Goal: Task Accomplishment & Management: Complete application form

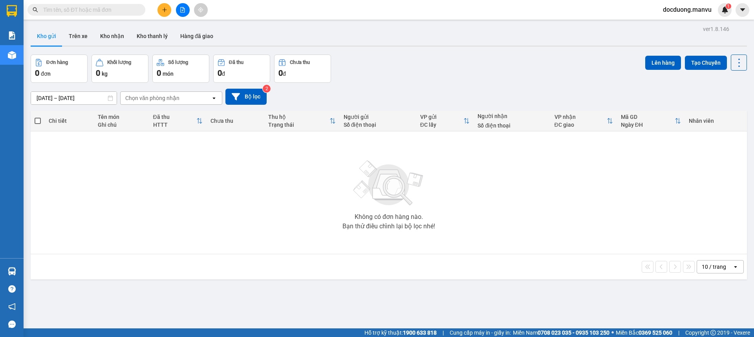
click at [167, 9] on button at bounding box center [164, 10] width 14 height 14
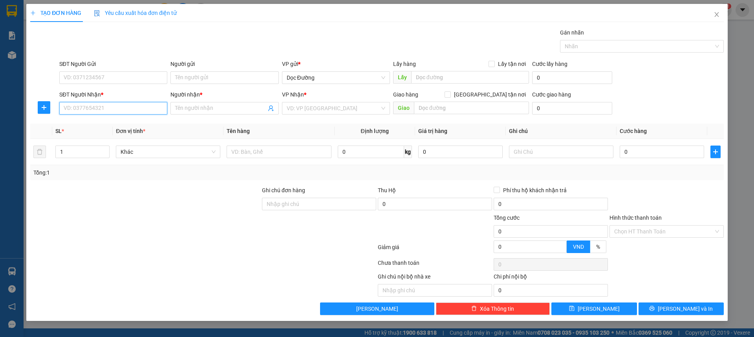
click at [125, 112] on input "SĐT Người Nhận *" at bounding box center [113, 108] width 108 height 13
click at [121, 139] on div "09118788811 - kt" at bounding box center [113, 136] width 99 height 9
type input "09118788811"
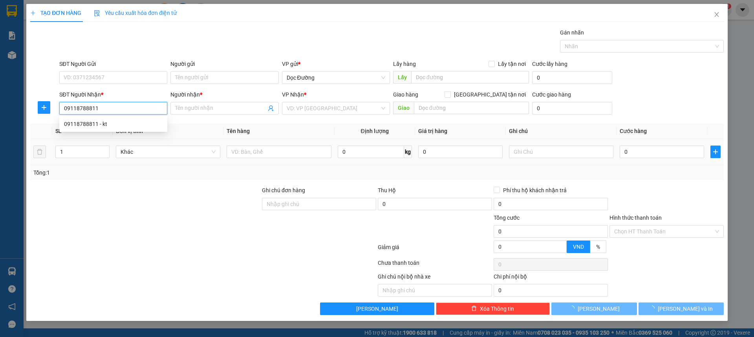
type input "kt"
type input "ka"
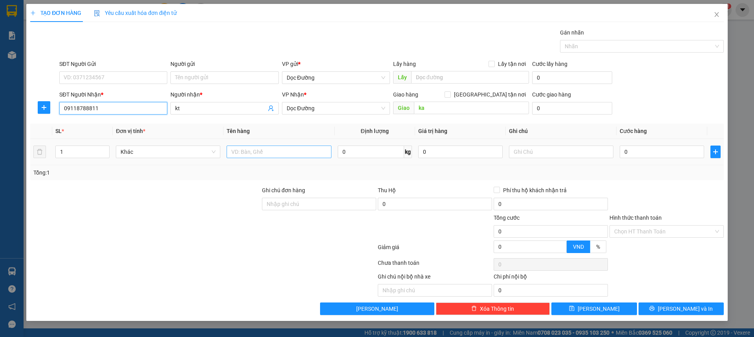
type input "09118788811"
click at [278, 155] on input "text" at bounding box center [279, 152] width 104 height 13
type input "2 lốp"
click at [636, 149] on input "0" at bounding box center [662, 152] width 84 height 13
type input "004"
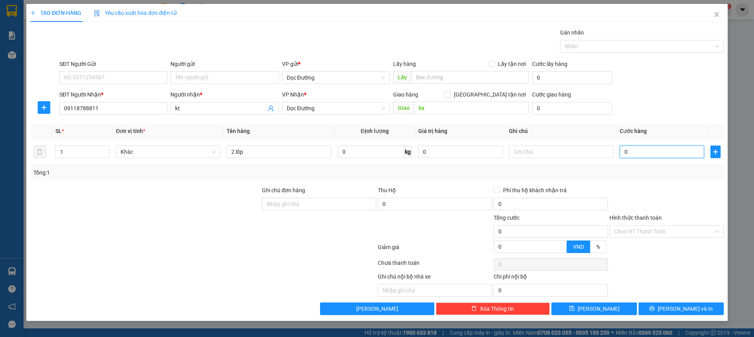
type input "4"
type input "0.040"
type input "40"
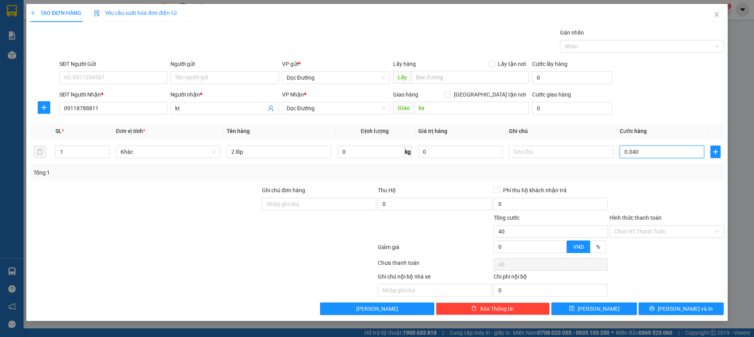
type input "00.400"
type input "400"
type input "0.004.000"
type input "4.000"
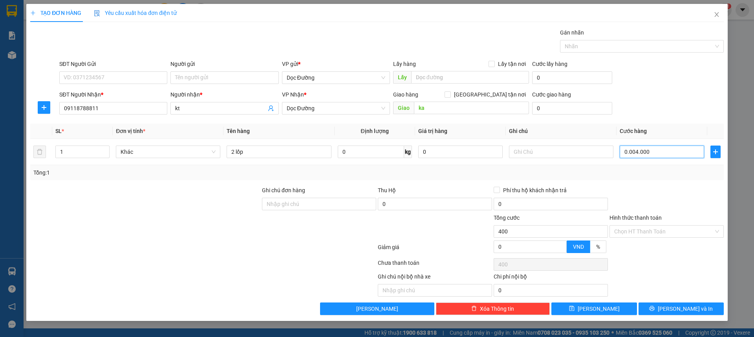
type input "4.000"
type input "000.040.000"
type input "40.000"
type input "[PHONE_NUMBER]"
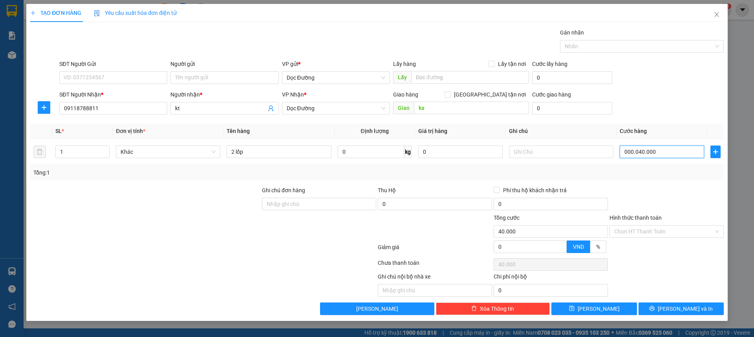
type input "400.000"
click at [680, 100] on div "SĐT Người Nhận * 09118788811 Người nhận * kt VP Nhận * Dọc Đường Giao hàng [GEO…" at bounding box center [391, 103] width 667 height 27
type input "400.000"
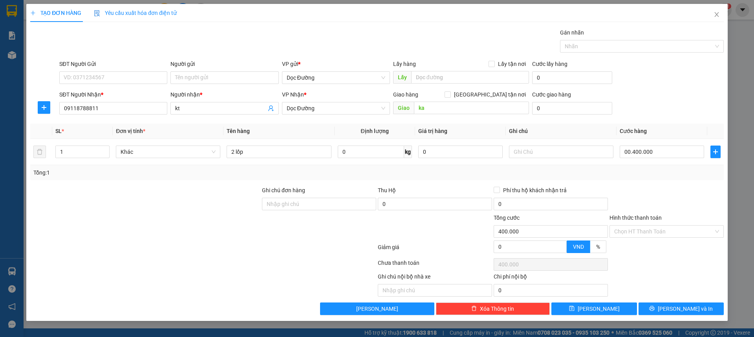
type input "400.000"
click at [600, 308] on span "[PERSON_NAME]" at bounding box center [599, 309] width 42 height 9
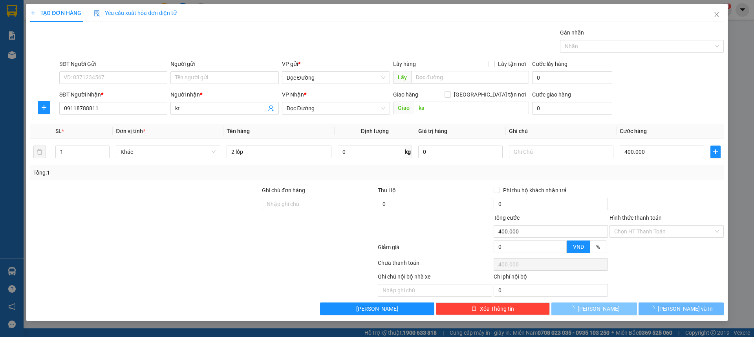
type input "0"
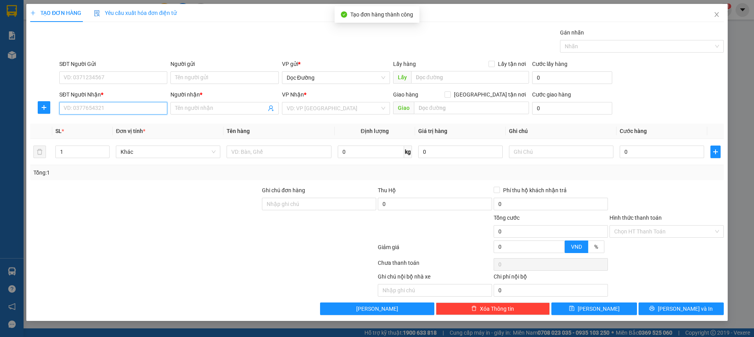
click at [95, 110] on input "SĐT Người Nhận *" at bounding box center [113, 108] width 108 height 13
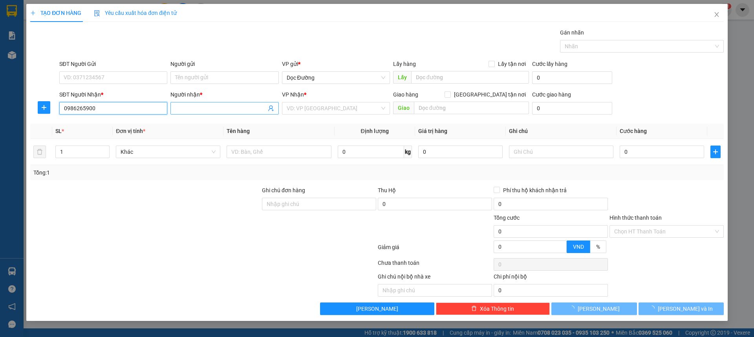
type input "0986265900"
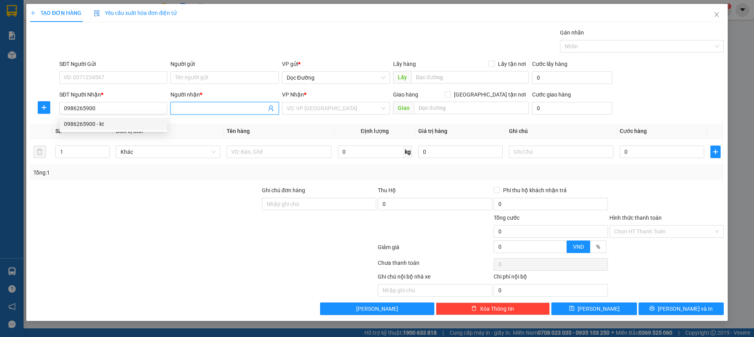
click at [188, 108] on input "Người nhận *" at bounding box center [220, 108] width 91 height 9
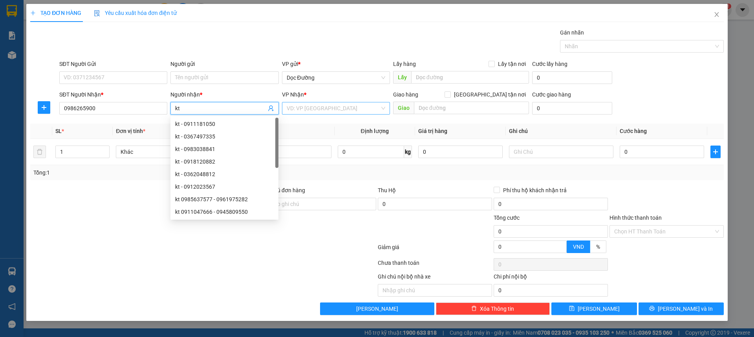
type input "kt"
drag, startPoint x: 323, startPoint y: 108, endPoint x: 314, endPoint y: 132, distance: 25.2
click at [323, 113] on input "search" at bounding box center [333, 108] width 93 height 12
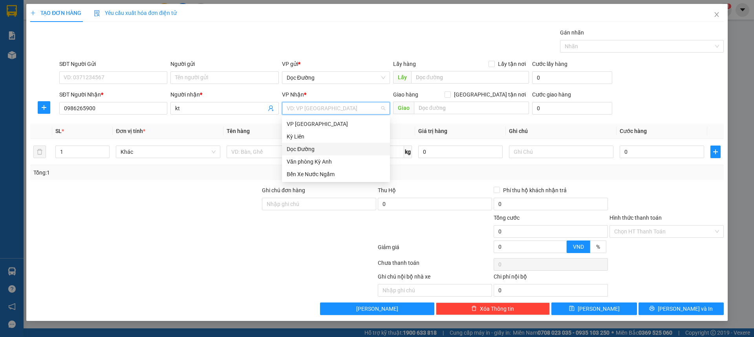
click at [309, 145] on div "Dọc Đường" at bounding box center [336, 149] width 99 height 9
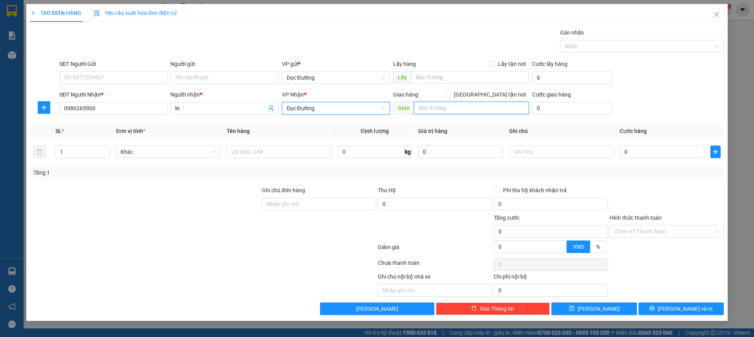
click at [417, 111] on input "text" at bounding box center [471, 108] width 115 height 13
type input "ka"
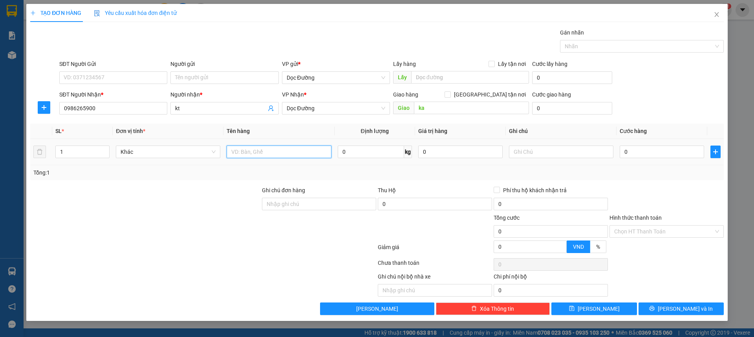
click at [320, 155] on input "text" at bounding box center [279, 152] width 104 height 13
type input "1 kiện"
click at [635, 157] on input "0" at bounding box center [662, 152] width 84 height 13
type input "005"
type input "5"
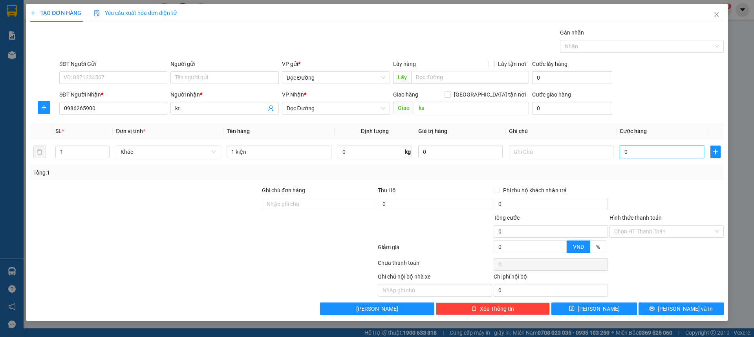
type input "5"
type input "0.050"
type input "50"
type input "00.500"
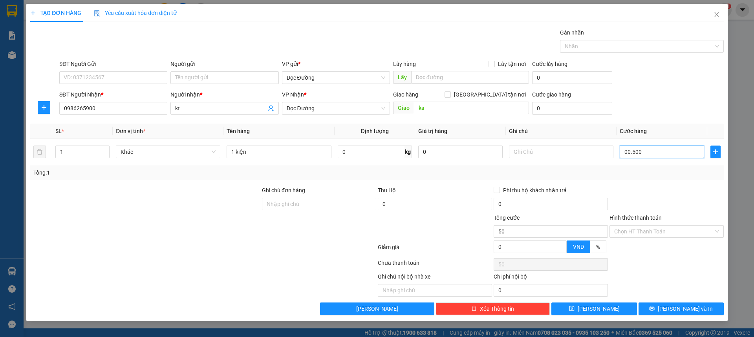
type input "500"
type input "0.005.000"
type input "5.000"
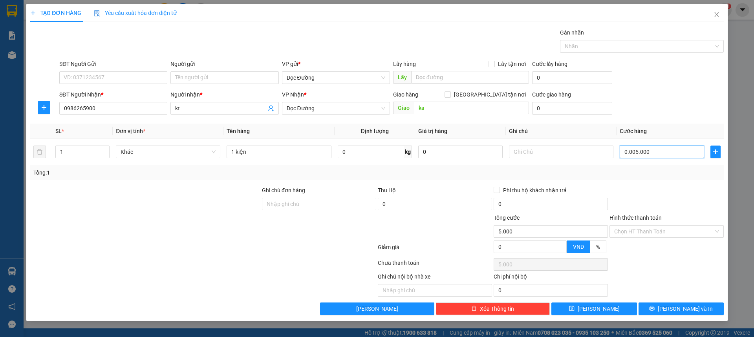
type input "000.050.000"
type input "50.000"
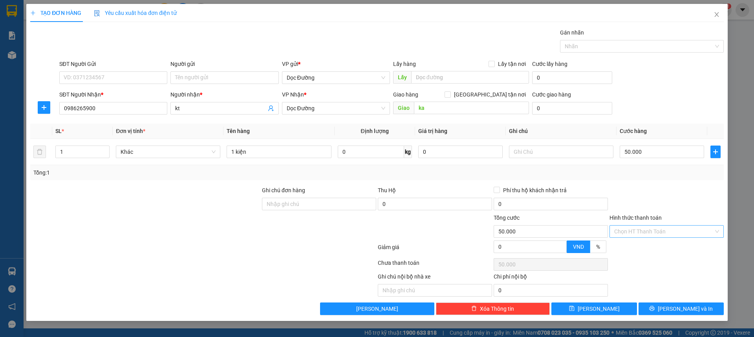
drag, startPoint x: 643, startPoint y: 230, endPoint x: 641, endPoint y: 234, distance: 4.7
click at [643, 230] on input "Hình thức thanh toán" at bounding box center [663, 232] width 99 height 12
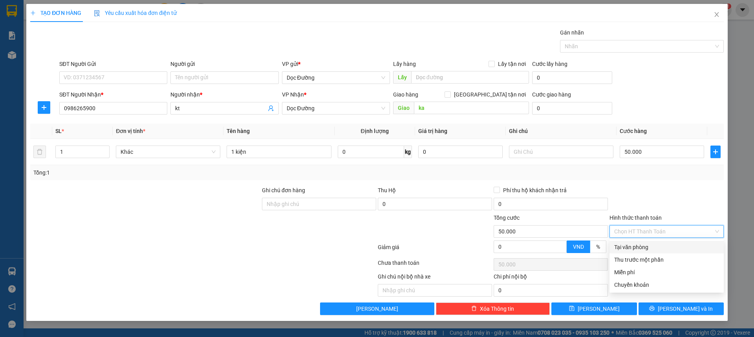
click at [634, 248] on div "Tại văn phòng" at bounding box center [666, 247] width 105 height 9
type input "0"
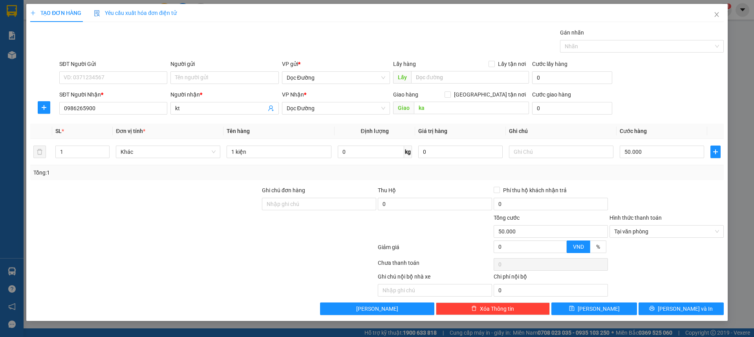
click at [609, 298] on div "Transit Pickup Surcharge Ids Transit Deliver Surcharge Ids Transit Deliver Surc…" at bounding box center [376, 171] width 693 height 287
click at [609, 299] on div "Transit Pickup Surcharge Ids Transit Deliver Surcharge Ids Transit Deliver Surc…" at bounding box center [376, 171] width 693 height 287
click at [606, 304] on button "[PERSON_NAME]" at bounding box center [593, 309] width 85 height 13
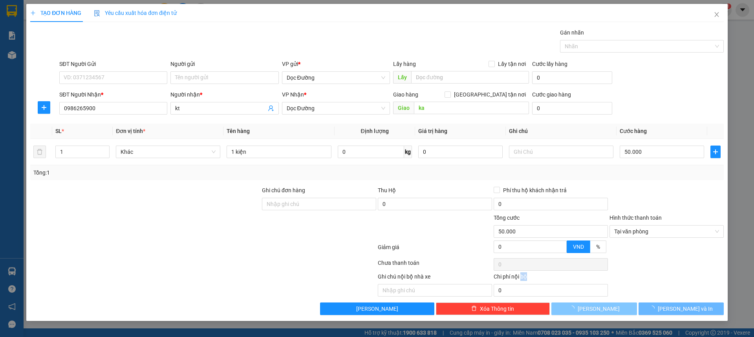
type input "0"
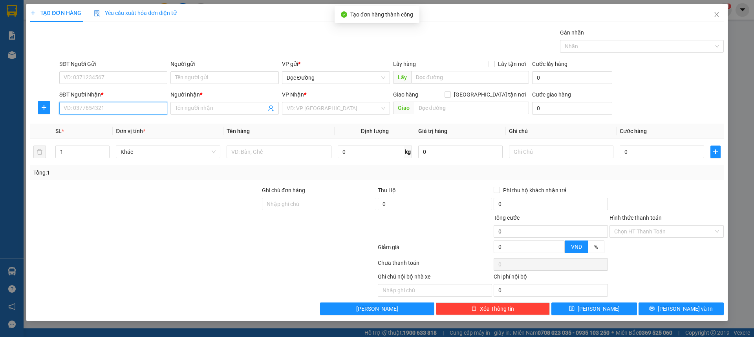
click at [112, 109] on input "SĐT Người Nhận *" at bounding box center [113, 108] width 108 height 13
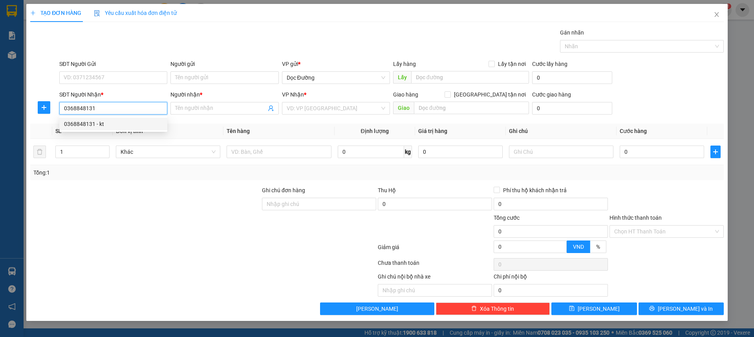
type input "0368848131"
click at [116, 131] on div "0368848131 0368848131 - kt" at bounding box center [113, 124] width 108 height 16
click at [114, 108] on input "0368848131" at bounding box center [113, 108] width 108 height 13
click at [129, 123] on div "0368848131 - kt" at bounding box center [113, 124] width 99 height 9
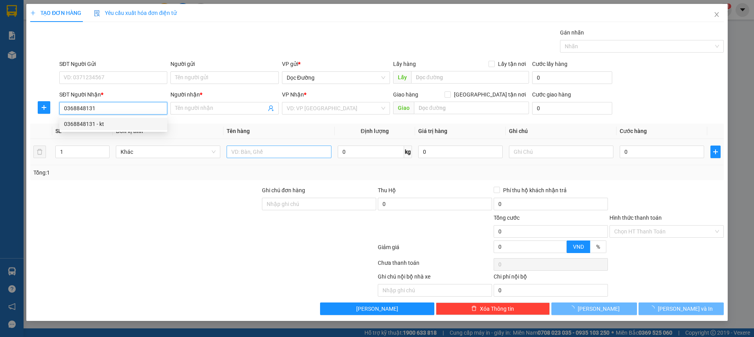
type input "kt"
type input "vinh"
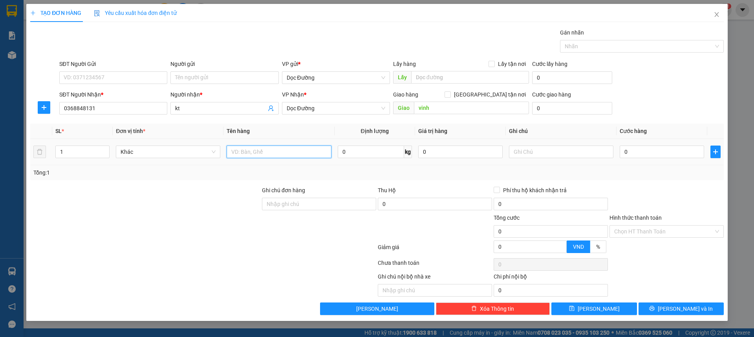
click at [272, 148] on input "text" at bounding box center [279, 152] width 104 height 13
type input "1 thùng"
click at [633, 157] on input "0" at bounding box center [662, 152] width 84 height 13
type input "005"
type input "5"
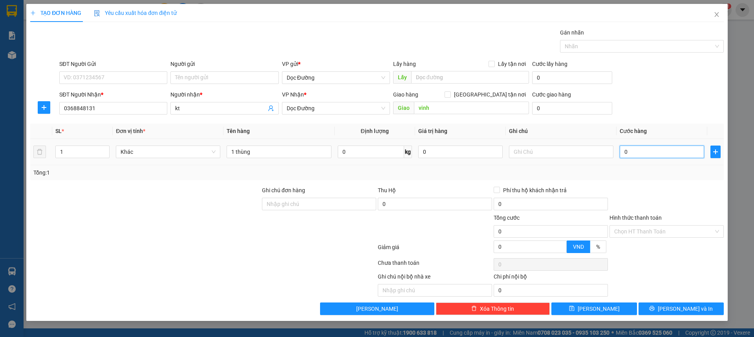
type input "5"
type input "0.050"
type input "50"
type input "00.500"
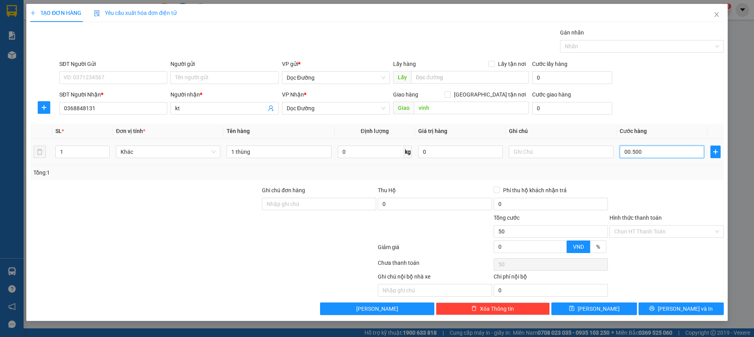
type input "500"
type input "0.005.000"
type input "5.000"
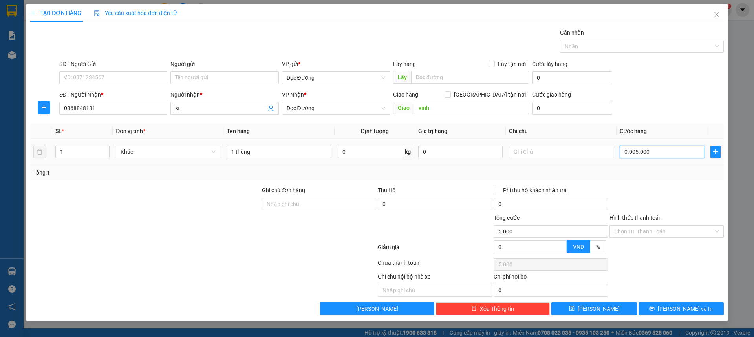
type input "000.050.000"
type input "50.000"
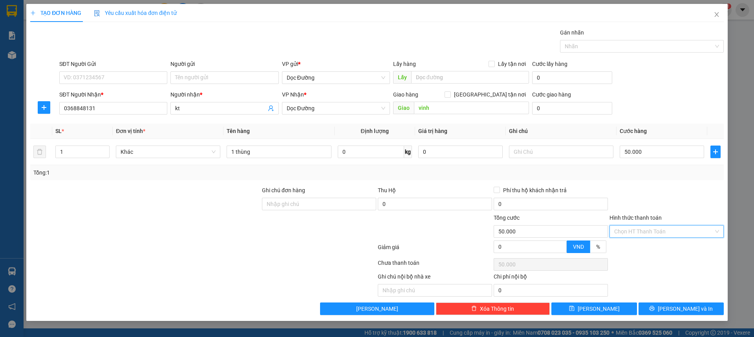
click at [631, 227] on input "Hình thức thanh toán" at bounding box center [663, 232] width 99 height 12
click at [627, 244] on div "Tại văn phòng" at bounding box center [666, 247] width 105 height 9
type input "0"
click at [591, 307] on button "[PERSON_NAME]" at bounding box center [593, 309] width 85 height 13
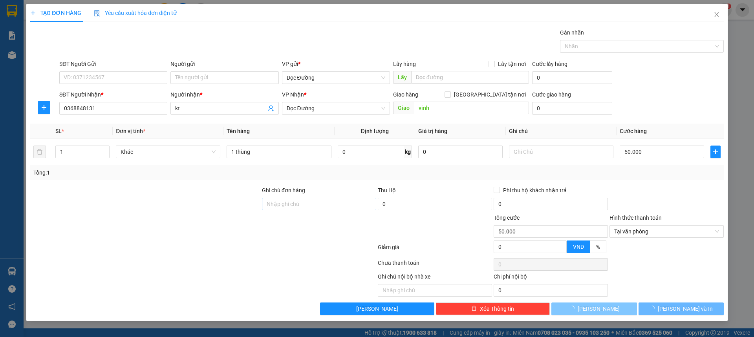
type input "0"
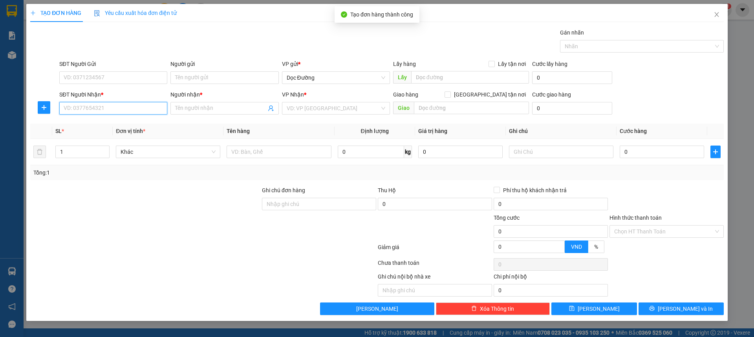
click at [111, 113] on input "SĐT Người Nhận *" at bounding box center [113, 108] width 108 height 13
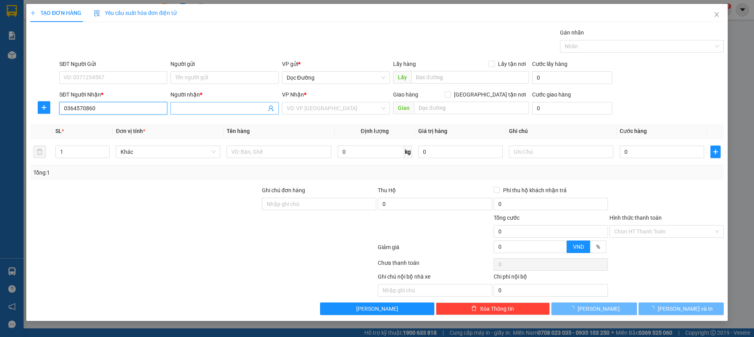
type input "0364570860"
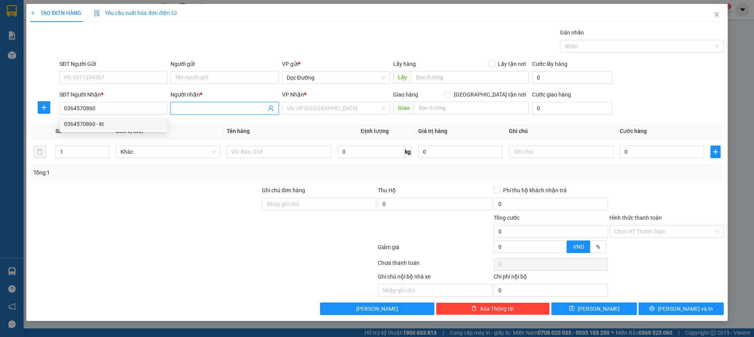
click at [218, 103] on span at bounding box center [224, 108] width 108 height 13
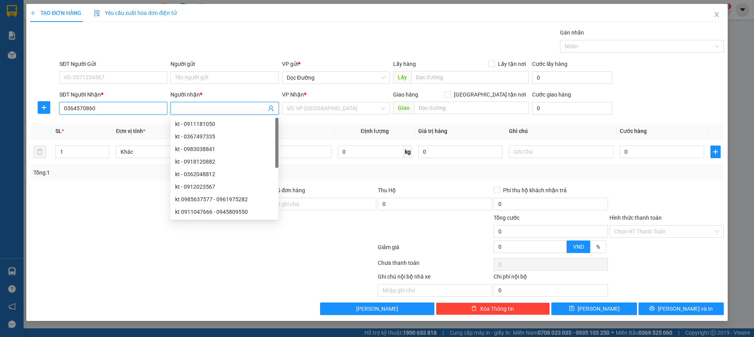
drag, startPoint x: 125, startPoint y: 107, endPoint x: 125, endPoint y: 116, distance: 9.0
click at [125, 108] on input "0364570860" at bounding box center [113, 108] width 108 height 13
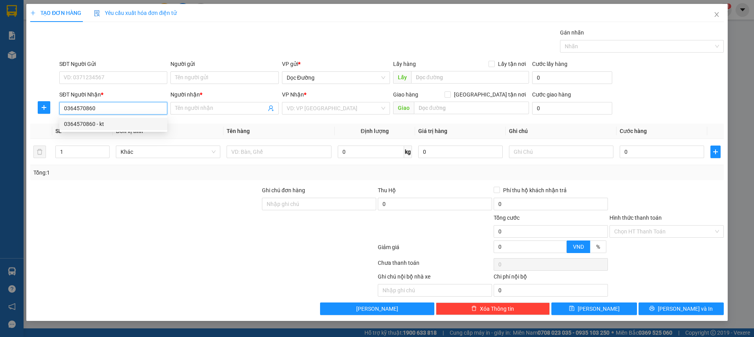
click at [124, 121] on div "0364570860 - kt" at bounding box center [113, 124] width 99 height 9
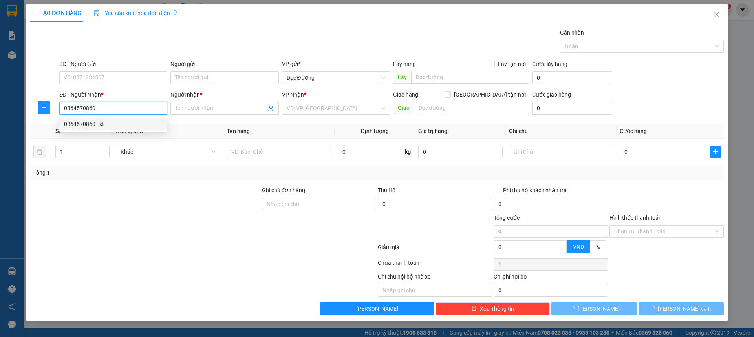
type input "kt"
type input "bxka"
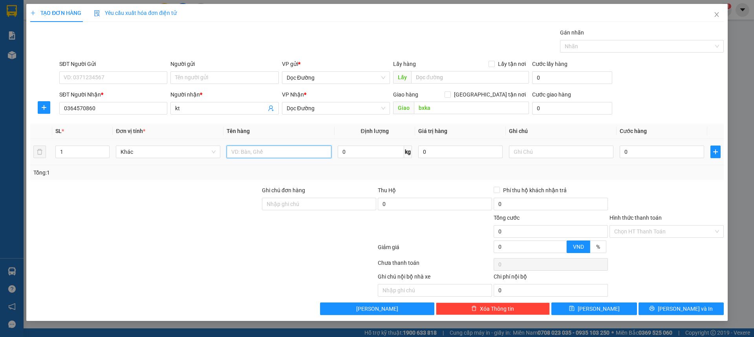
click at [274, 148] on input "text" at bounding box center [279, 152] width 104 height 13
type input "1 b nem"
click at [640, 153] on input "0" at bounding box center [662, 152] width 84 height 13
type input "005"
type input "5"
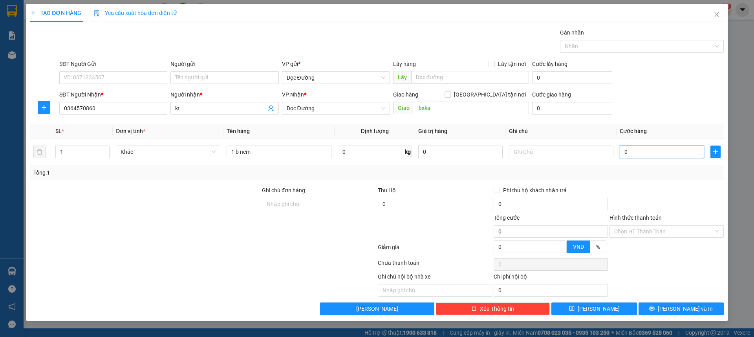
type input "5"
type input "0.050"
type input "50"
type input "00.500"
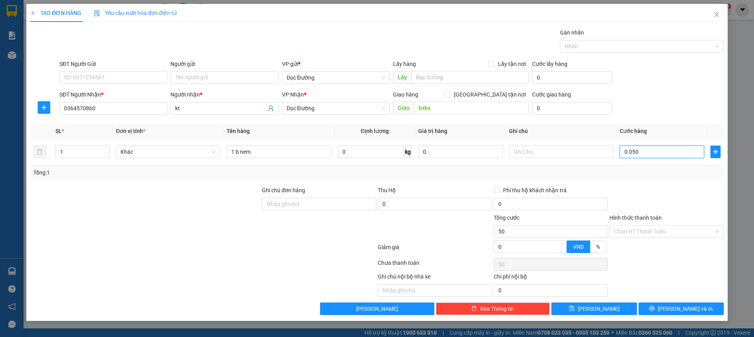
type input "500"
type input "0.005.000"
type input "5.000"
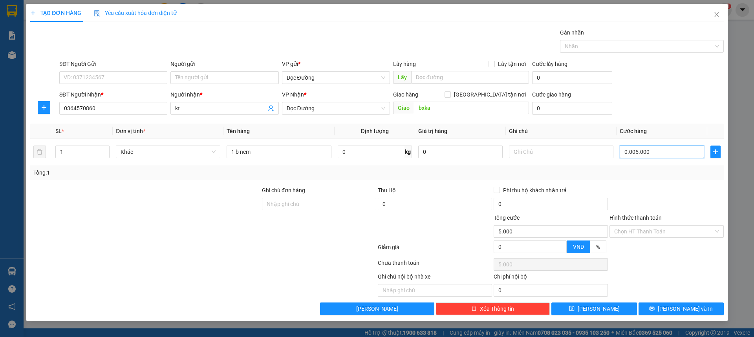
type input "000.050.000"
type input "50.000"
click at [603, 312] on button "[PERSON_NAME]" at bounding box center [593, 309] width 85 height 13
type input "50.000"
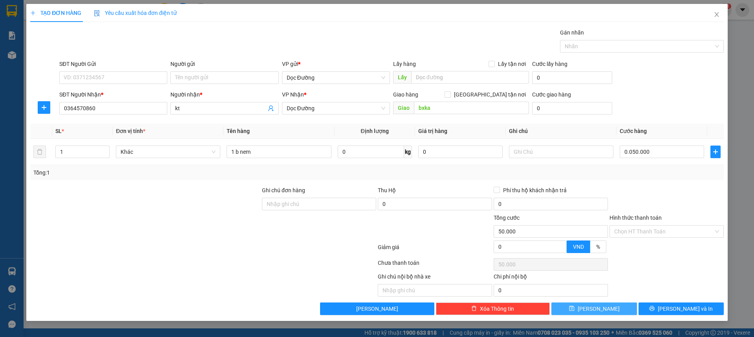
type input "50.000"
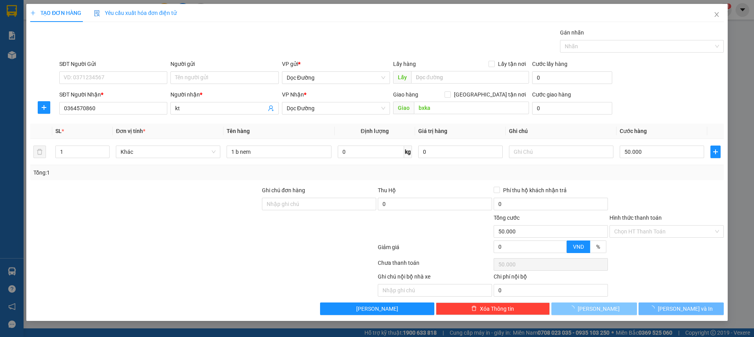
type input "0"
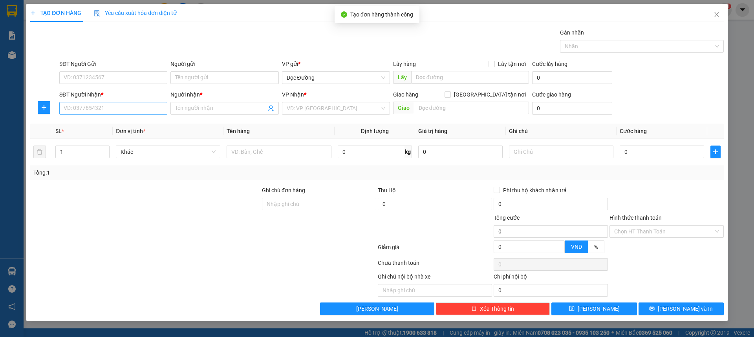
drag, startPoint x: 90, startPoint y: 99, endPoint x: 89, endPoint y: 105, distance: 5.9
click at [89, 102] on div "SĐT Người Nhận * VD: 0377654321" at bounding box center [113, 103] width 108 height 27
click at [89, 105] on input "SĐT Người Nhận *" at bounding box center [113, 108] width 108 height 13
type input "0987606030"
click at [207, 111] on input "Người nhận *" at bounding box center [220, 108] width 91 height 9
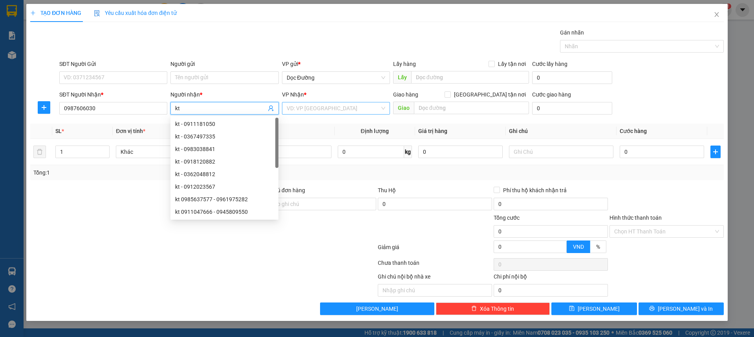
type input "kt"
click at [332, 107] on input "search" at bounding box center [333, 108] width 93 height 12
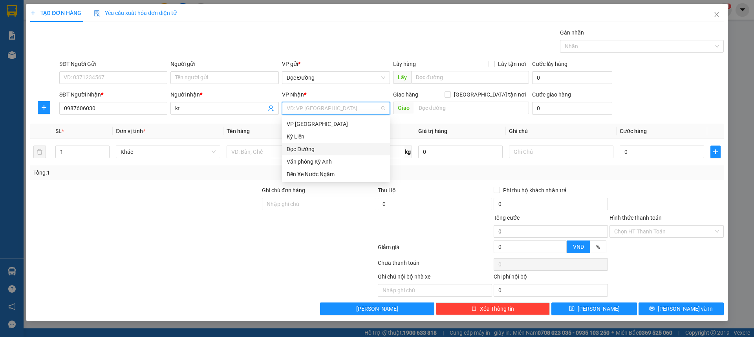
click at [308, 151] on div "Dọc Đường" at bounding box center [336, 149] width 99 height 9
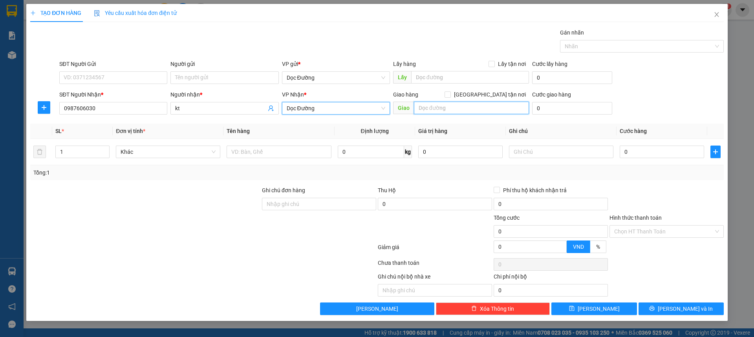
click at [449, 108] on input "text" at bounding box center [471, 108] width 115 height 13
type input "ka"
click at [296, 145] on td at bounding box center [278, 152] width 111 height 26
click at [296, 145] on div at bounding box center [279, 152] width 104 height 16
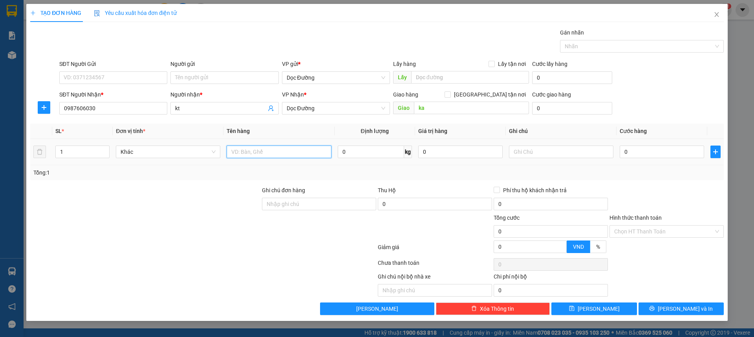
click at [295, 150] on input "text" at bounding box center [279, 152] width 104 height 13
type input "1"
type input "2 thùng"
drag, startPoint x: 637, startPoint y: 155, endPoint x: 629, endPoint y: 150, distance: 9.4
click at [637, 155] on input "0" at bounding box center [662, 152] width 84 height 13
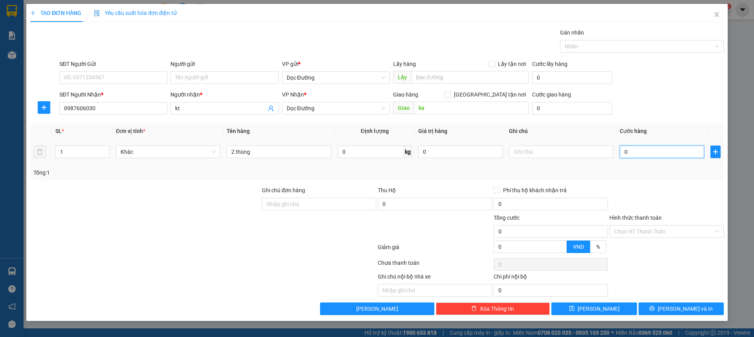
type input "002"
type input "2"
type input "0.020"
type input "20"
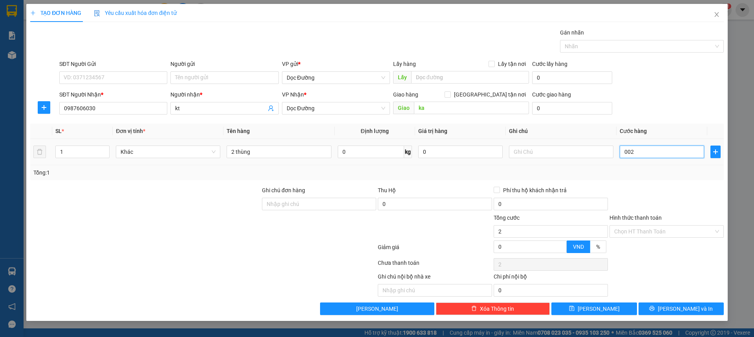
type input "20"
type input "00.200"
type input "200"
type input "0.002.000"
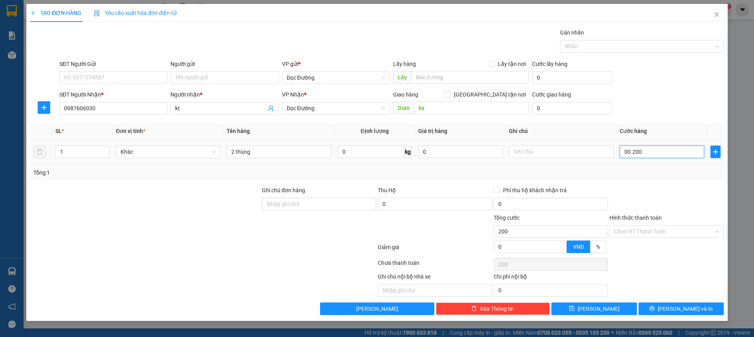
type input "2.000"
type input "000.020.000"
type input "20.000"
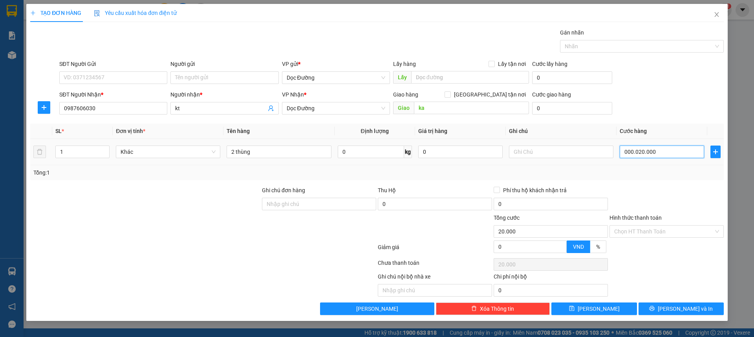
type input "00.000.200.000"
type input "200.000"
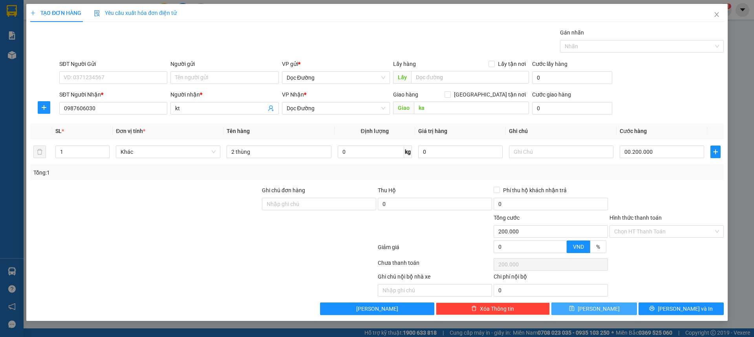
type input "200.000"
click at [608, 305] on button "[PERSON_NAME]" at bounding box center [593, 309] width 85 height 13
type input "0"
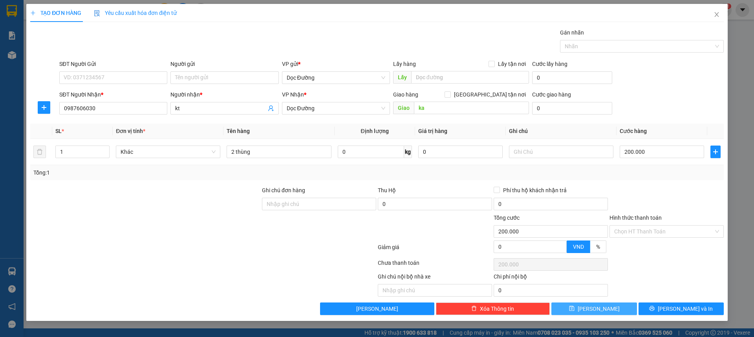
type input "0"
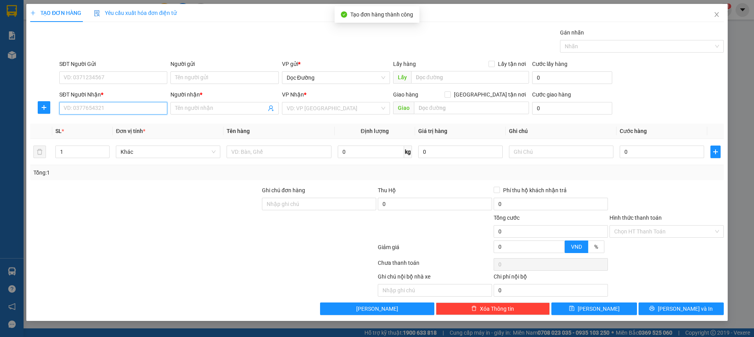
click at [149, 106] on input "SĐT Người Nhận *" at bounding box center [113, 108] width 108 height 13
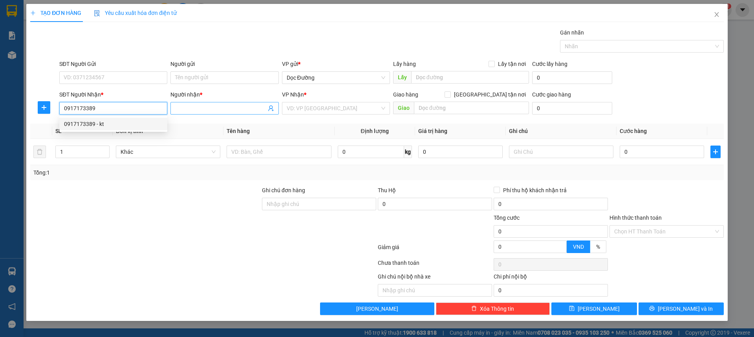
type input "0917173389"
click at [223, 104] on input "Người nhận *" at bounding box center [220, 108] width 91 height 9
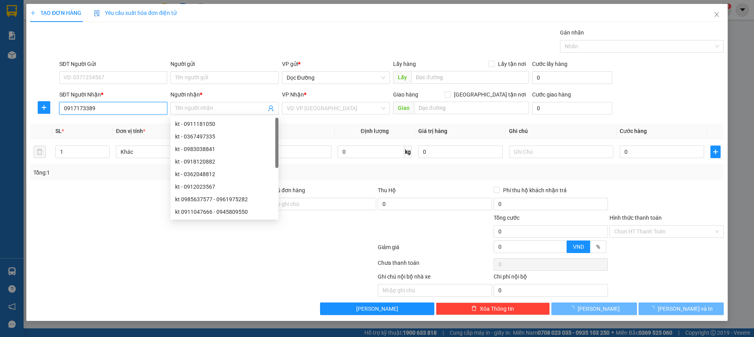
click at [141, 109] on input "0917173389" at bounding box center [113, 108] width 108 height 13
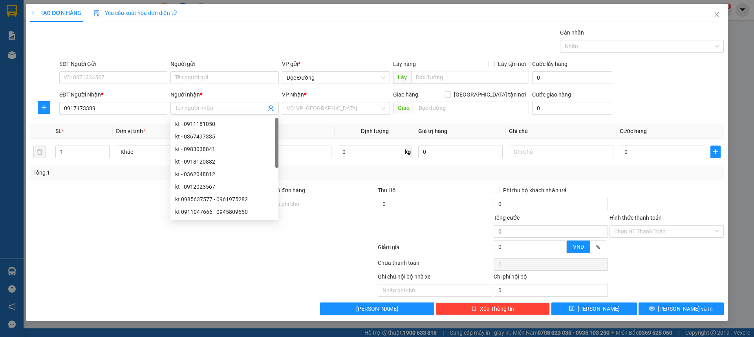
click at [124, 129] on div "0917173389 0917173389 - kt" at bounding box center [113, 124] width 108 height 16
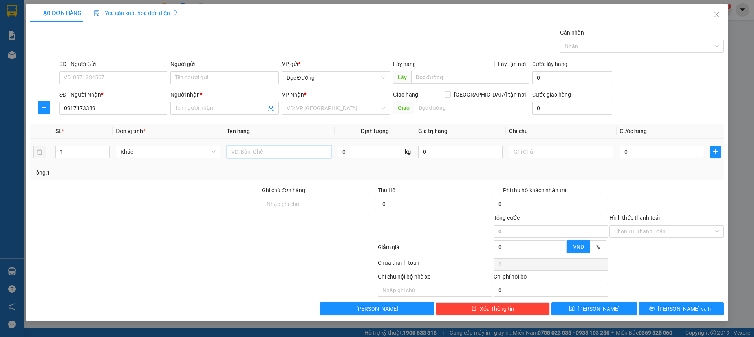
click at [278, 154] on input "text" at bounding box center [279, 152] width 104 height 13
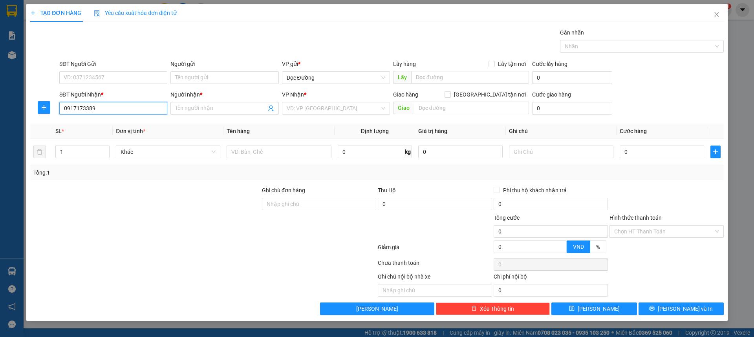
click at [134, 112] on input "0917173389" at bounding box center [113, 108] width 108 height 13
click at [116, 127] on div "0917173389 - kt" at bounding box center [113, 124] width 99 height 9
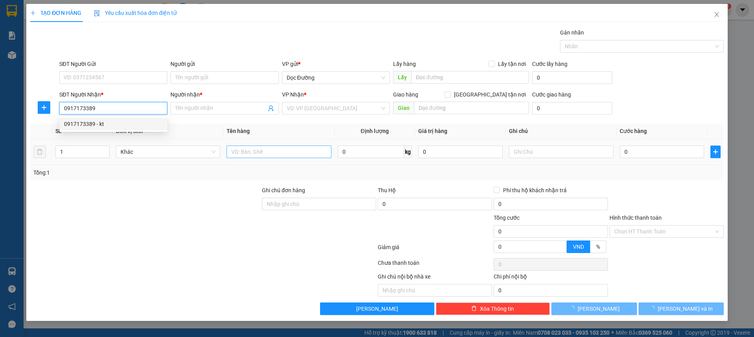
type input "kt"
type input "c lộc"
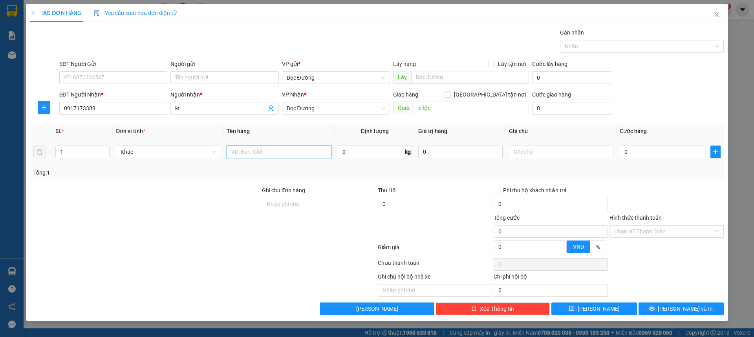
click at [275, 156] on input "text" at bounding box center [279, 152] width 104 height 13
type input "1 thùng"
click at [655, 155] on input "0" at bounding box center [662, 152] width 84 height 13
type input "005"
type input "5"
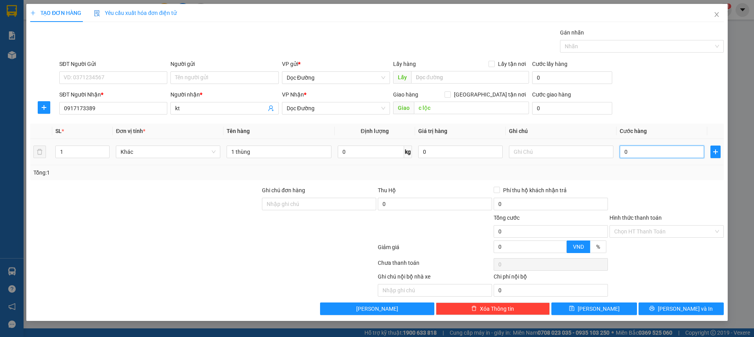
type input "5"
type input "0.050"
type input "50"
type input "00.500"
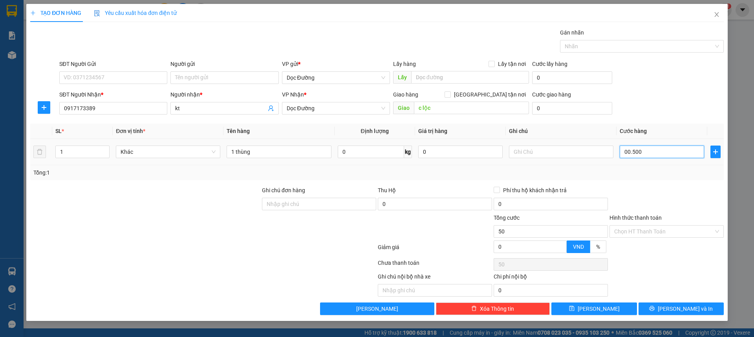
type input "500"
type input "0.005.000"
type input "5.000"
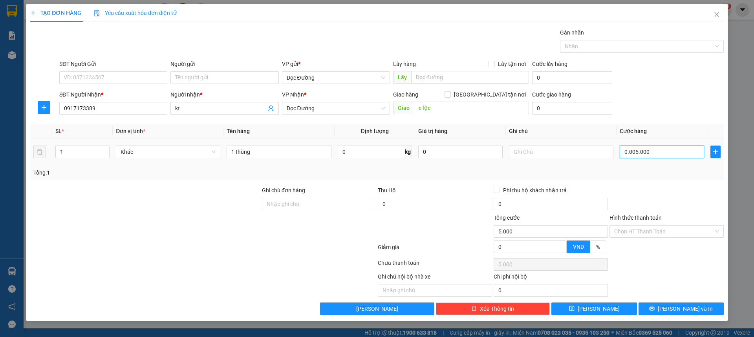
type input "000.050.000"
type input "50.000"
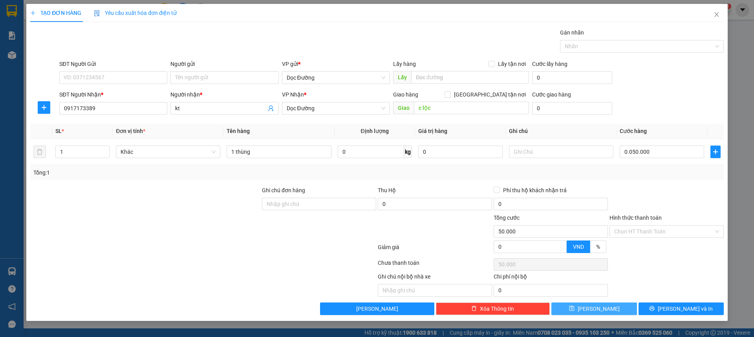
type input "50.000"
click at [591, 313] on button "[PERSON_NAME]" at bounding box center [593, 309] width 85 height 13
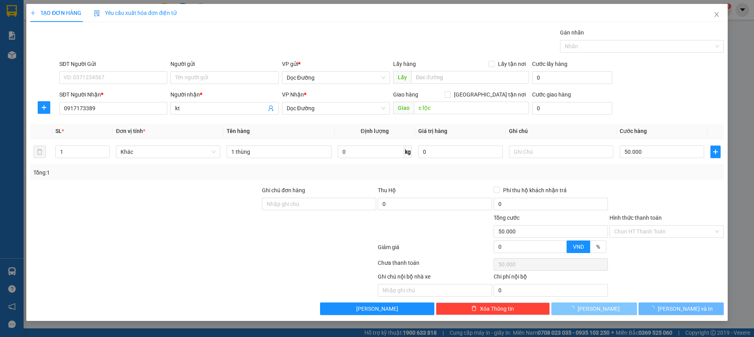
type input "0"
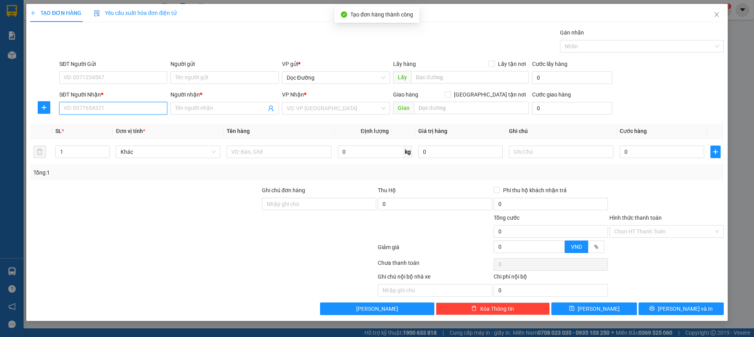
click at [112, 106] on input "SĐT Người Nhận *" at bounding box center [113, 108] width 108 height 13
type input "0366092187"
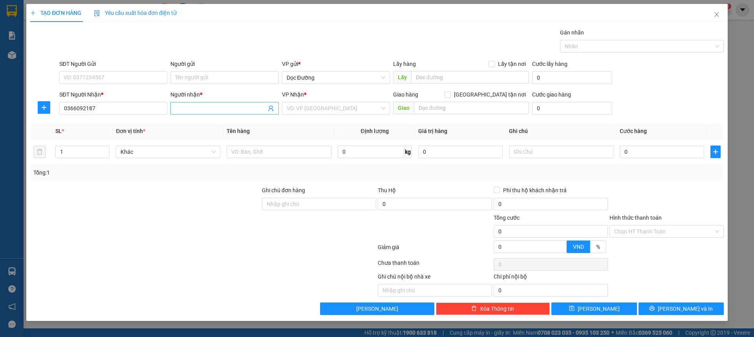
click at [213, 107] on input "Người nhận *" at bounding box center [220, 108] width 91 height 9
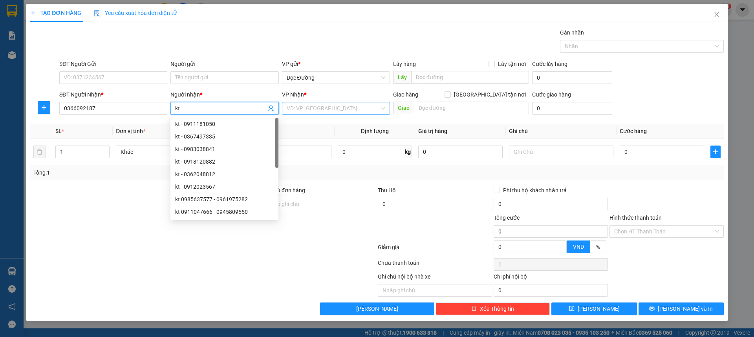
type input "kt"
click at [323, 112] on input "search" at bounding box center [333, 108] width 93 height 12
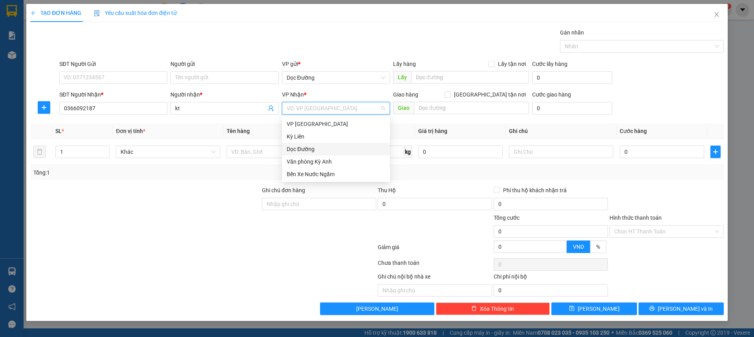
click at [311, 149] on div "Dọc Đường" at bounding box center [336, 149] width 99 height 9
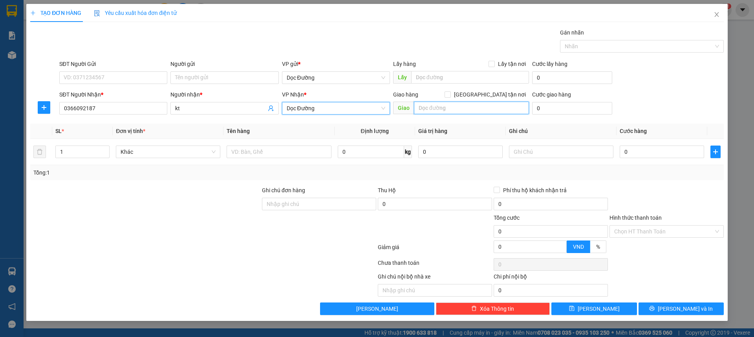
click at [421, 111] on input "text" at bounding box center [471, 108] width 115 height 13
type input "ka"
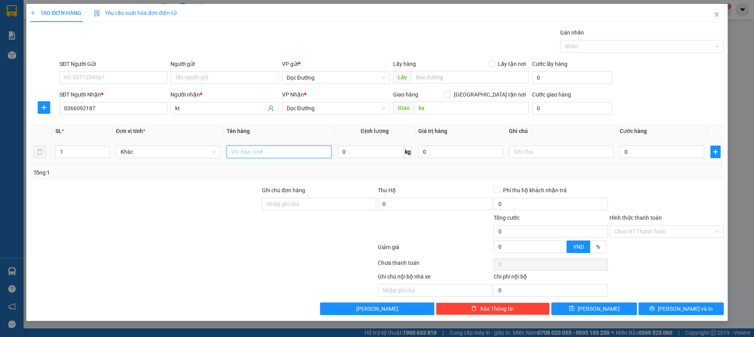
click at [293, 151] on input "text" at bounding box center [279, 152] width 104 height 13
type input "1 bọc"
click at [653, 148] on input "0" at bounding box center [662, 152] width 84 height 13
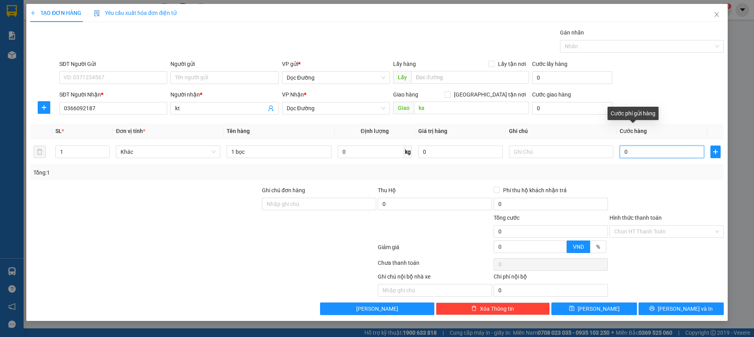
type input "005"
type input "5"
type input "0.050"
type input "50"
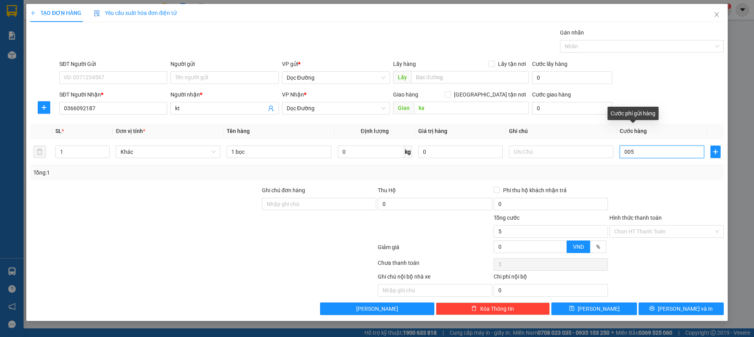
type input "50"
type input "00.500"
type input "500"
type input "0.005.000"
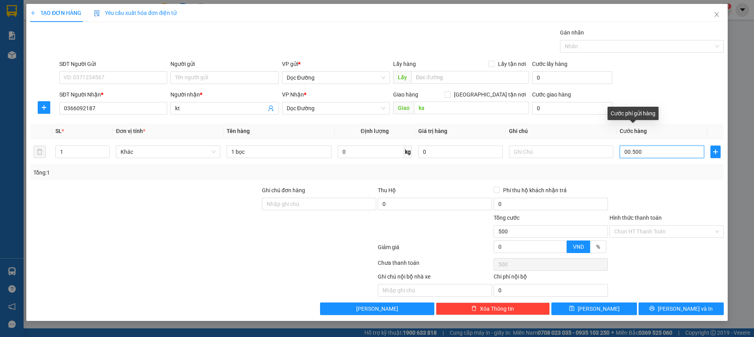
type input "5.000"
type input "000.050.000"
type input "50.000"
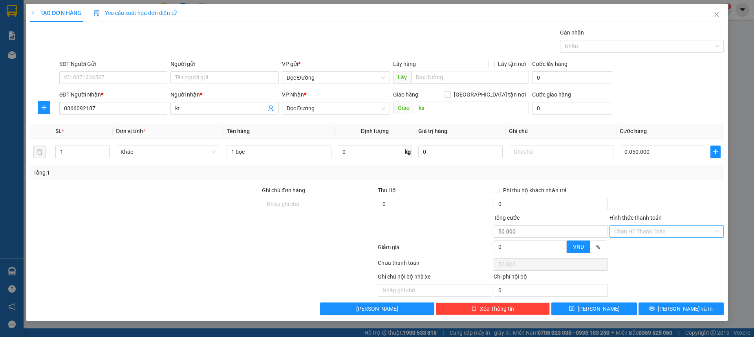
type input "50.000"
click at [680, 226] on input "Hình thức thanh toán" at bounding box center [663, 232] width 99 height 12
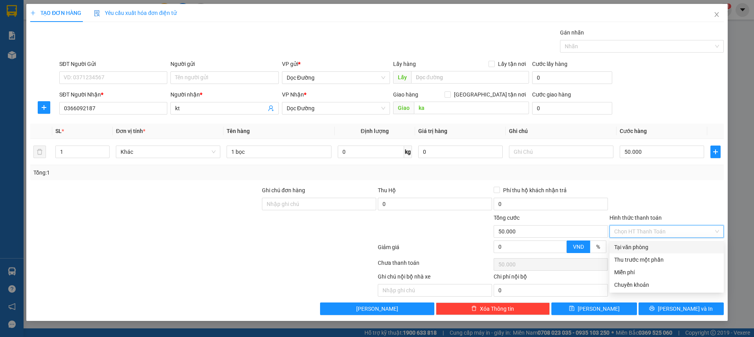
drag, startPoint x: 647, startPoint y: 241, endPoint x: 644, endPoint y: 246, distance: 5.3
click at [645, 245] on div "Tại văn phòng" at bounding box center [666, 247] width 114 height 13
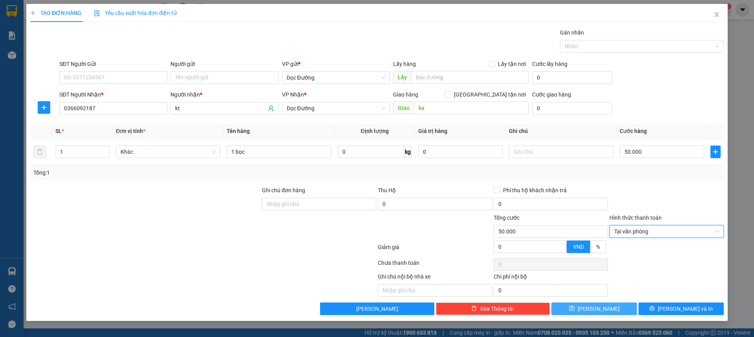
drag, startPoint x: 611, startPoint y: 307, endPoint x: 620, endPoint y: 292, distance: 16.7
click at [611, 306] on button "[PERSON_NAME]" at bounding box center [593, 309] width 85 height 13
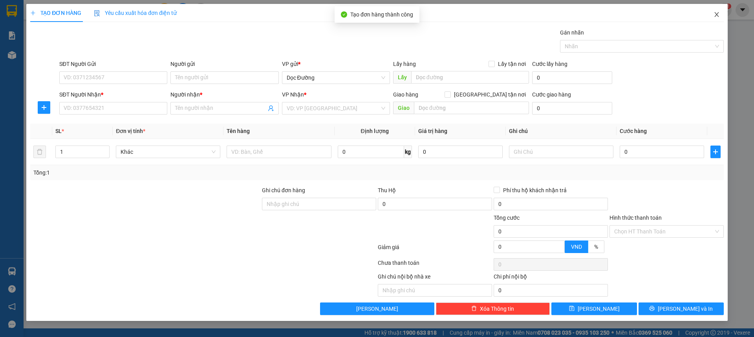
click at [717, 14] on icon "close" at bounding box center [716, 14] width 4 height 5
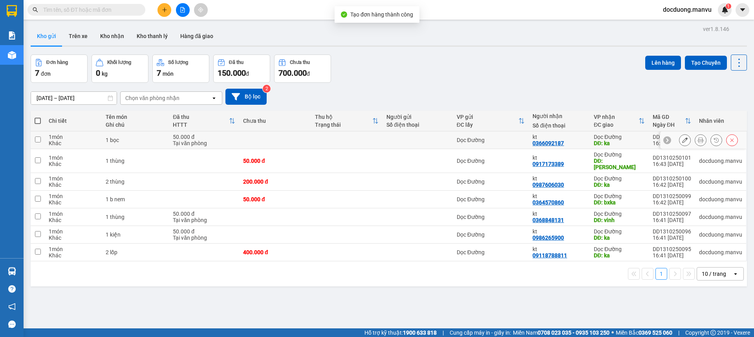
click at [371, 144] on td at bounding box center [346, 141] width 71 height 18
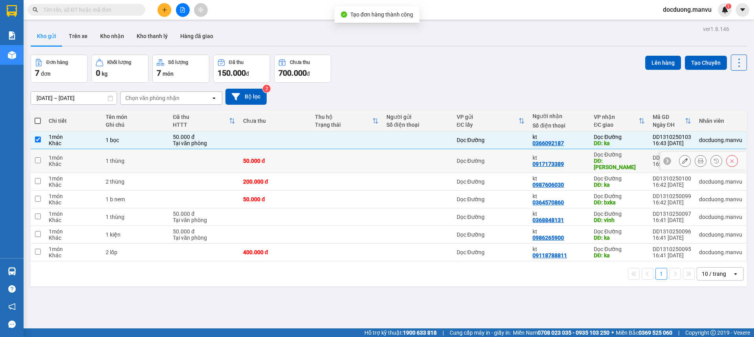
click at [358, 160] on td at bounding box center [346, 161] width 71 height 24
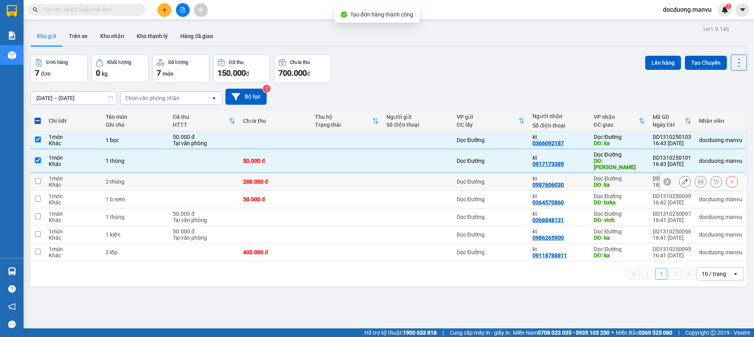
click at [346, 173] on td at bounding box center [346, 182] width 71 height 18
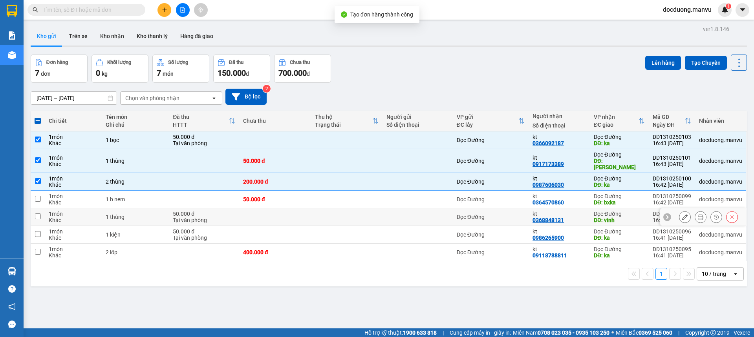
click at [346, 194] on td at bounding box center [346, 200] width 71 height 18
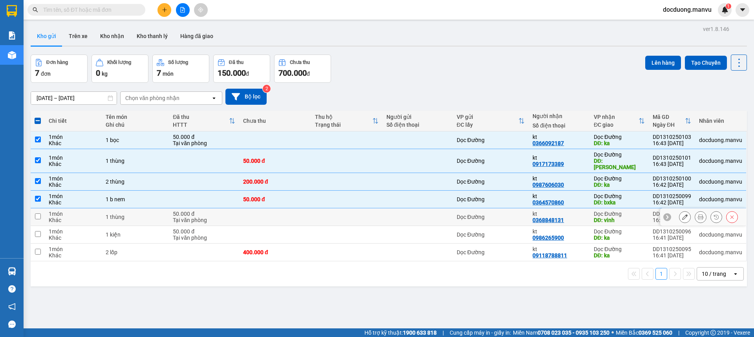
click at [335, 208] on td at bounding box center [346, 217] width 71 height 18
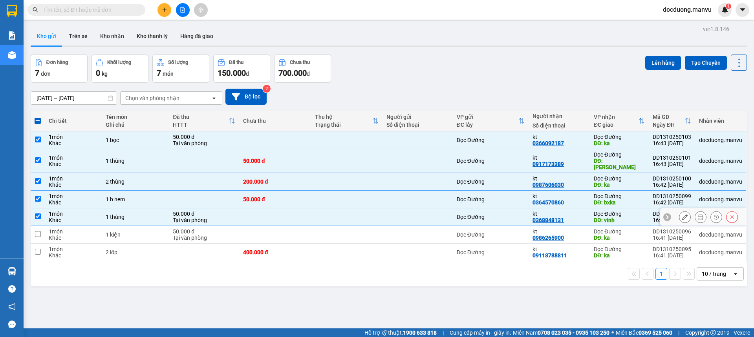
click at [331, 217] on td at bounding box center [346, 217] width 71 height 18
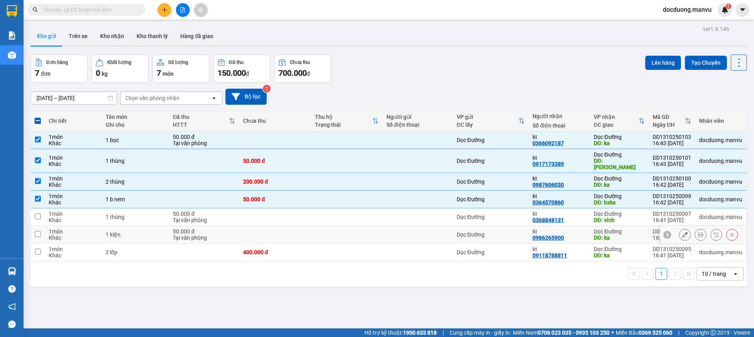
click at [326, 244] on td at bounding box center [346, 253] width 71 height 18
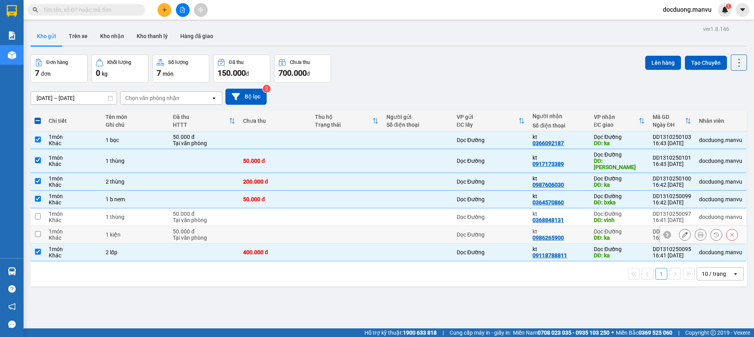
click at [326, 226] on td at bounding box center [346, 235] width 71 height 18
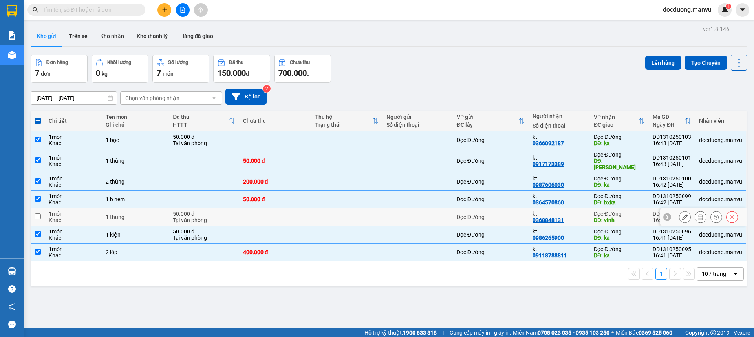
click at [338, 210] on td at bounding box center [346, 217] width 71 height 18
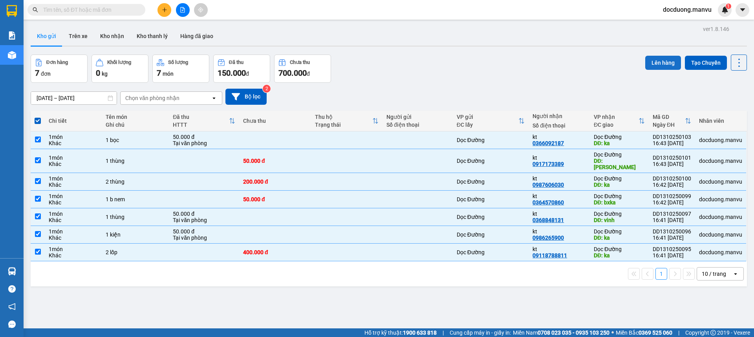
click at [667, 60] on button "Lên hàng" at bounding box center [663, 63] width 36 height 14
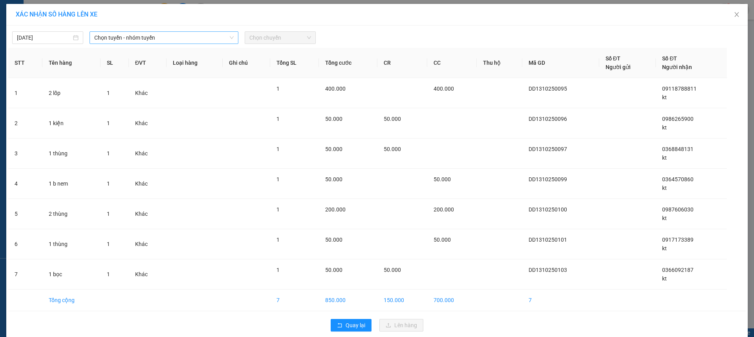
click at [189, 34] on span "Chọn tuyến - nhóm tuyến" at bounding box center [163, 38] width 139 height 12
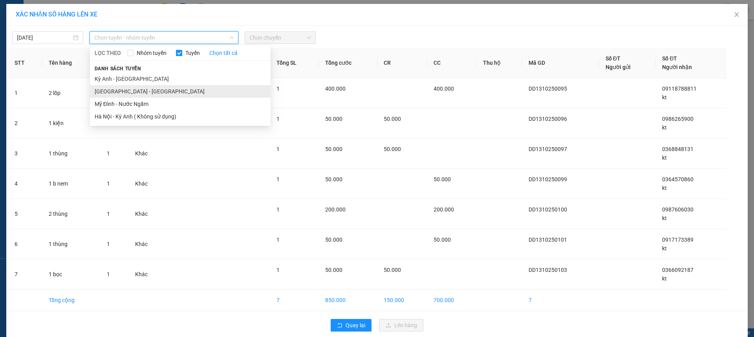
click at [121, 90] on li "[GEOGRAPHIC_DATA] - [GEOGRAPHIC_DATA]" at bounding box center [180, 91] width 181 height 13
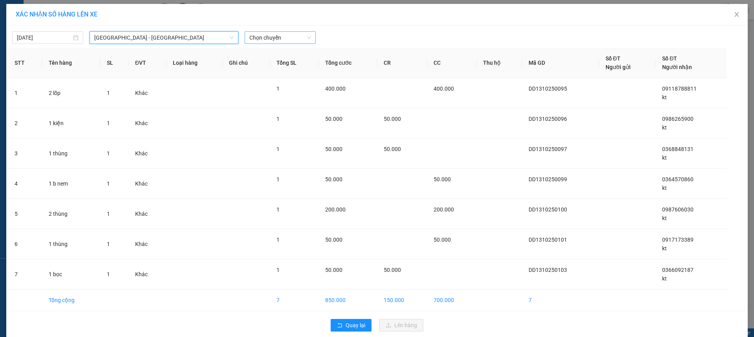
click at [275, 41] on span "Chọn chuyến" at bounding box center [280, 38] width 62 height 12
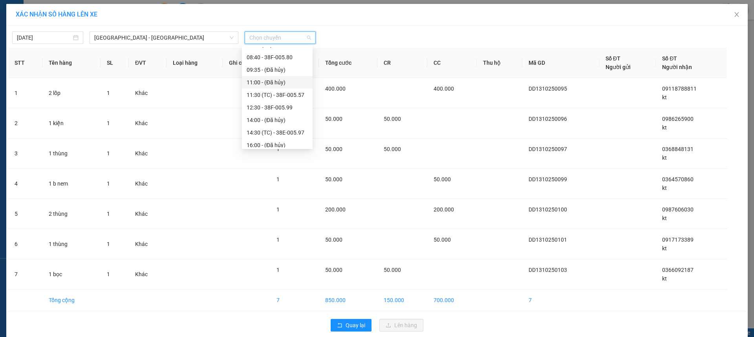
scroll to position [33, 0]
click at [285, 61] on div "08:40 - 38F-005.80" at bounding box center [277, 58] width 61 height 9
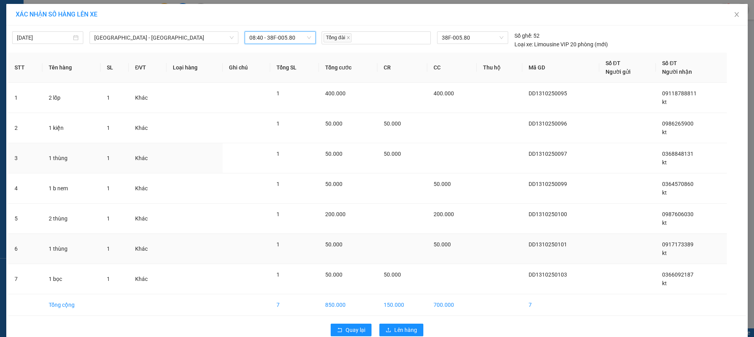
scroll to position [15, 0]
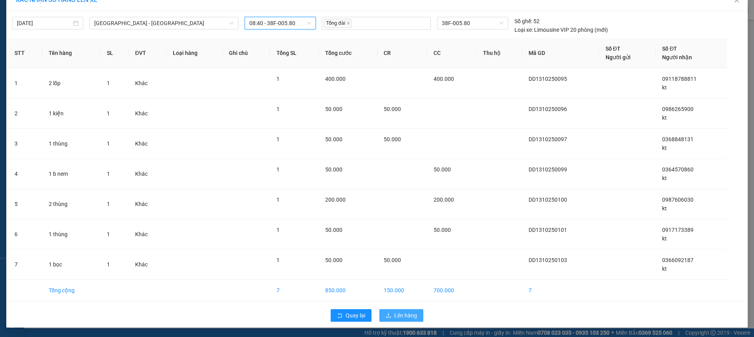
click at [391, 311] on button "Lên hàng" at bounding box center [401, 315] width 44 height 13
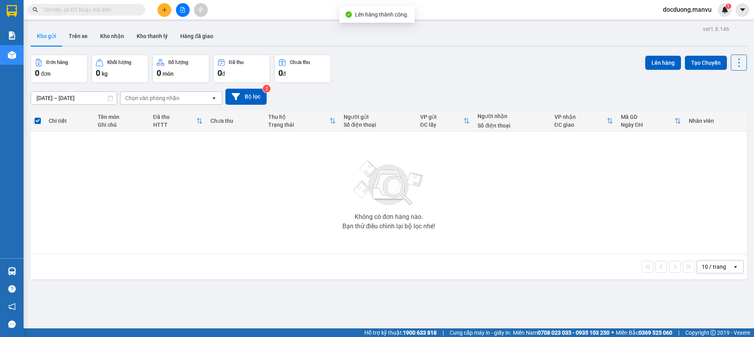
click at [162, 9] on icon "plus" at bounding box center [164, 9] width 5 height 5
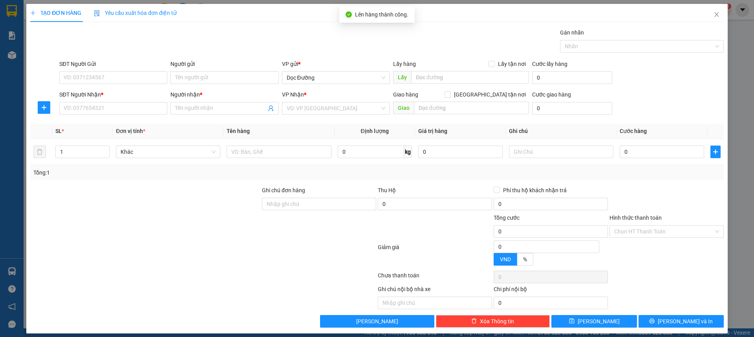
click at [103, 100] on div "SĐT Người Nhận *" at bounding box center [113, 96] width 108 height 12
click at [100, 104] on input "SĐT Người Nhận *" at bounding box center [113, 108] width 108 height 13
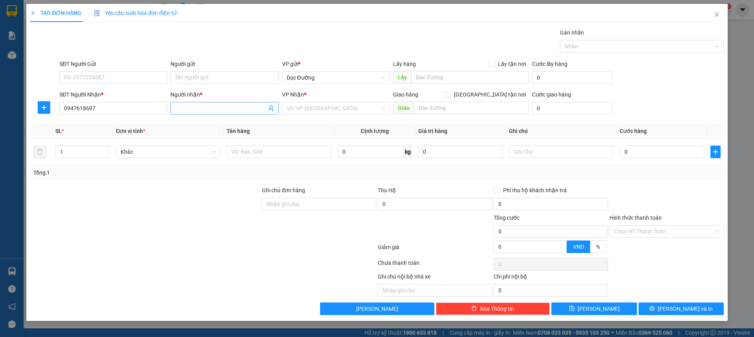
click at [219, 104] on input "Người nhận *" at bounding box center [220, 108] width 91 height 9
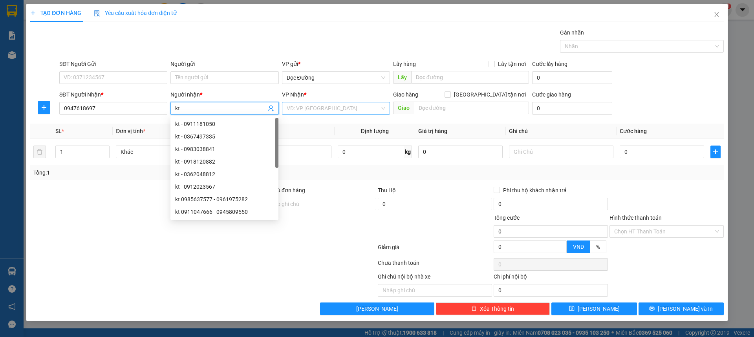
click at [311, 102] on input "search" at bounding box center [333, 108] width 93 height 12
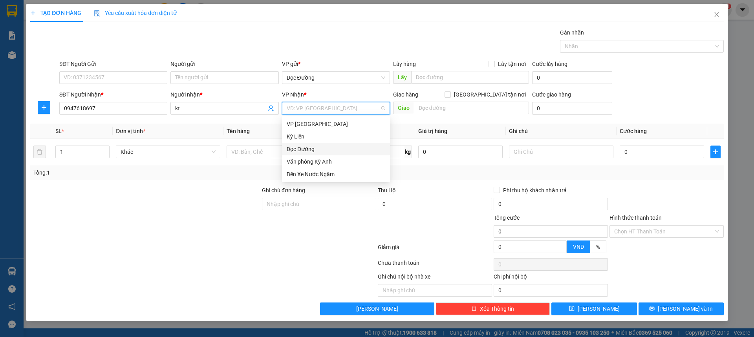
click at [296, 145] on div "Dọc Đường" at bounding box center [336, 149] width 99 height 9
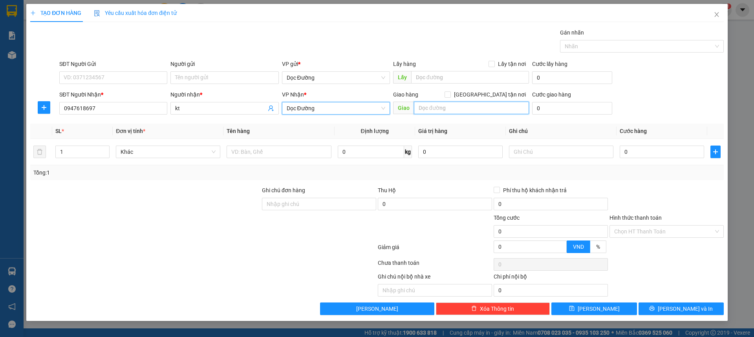
click at [422, 102] on input "text" at bounding box center [471, 108] width 115 height 13
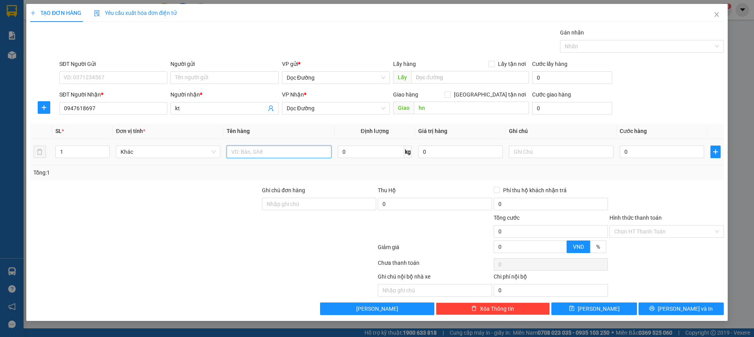
click at [251, 147] on input "text" at bounding box center [279, 152] width 104 height 13
click at [656, 154] on input "0" at bounding box center [662, 152] width 84 height 13
drag, startPoint x: 658, startPoint y: 230, endPoint x: 635, endPoint y: 240, distance: 24.8
click at [657, 230] on input "Hình thức thanh toán" at bounding box center [663, 232] width 99 height 12
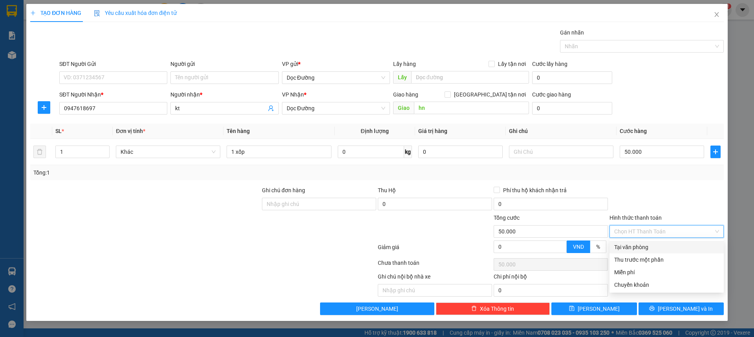
click at [630, 246] on div "Tại văn phòng" at bounding box center [666, 247] width 105 height 9
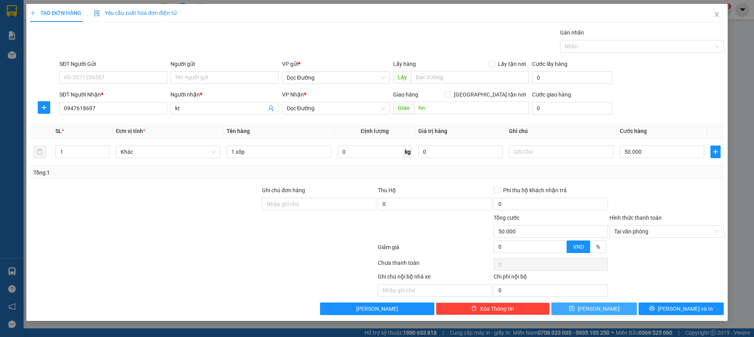
click at [608, 308] on button "[PERSON_NAME]" at bounding box center [593, 309] width 85 height 13
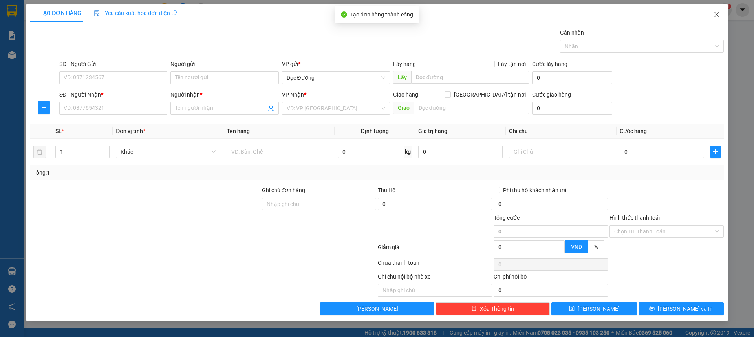
click at [718, 21] on span "Close" at bounding box center [717, 15] width 22 height 22
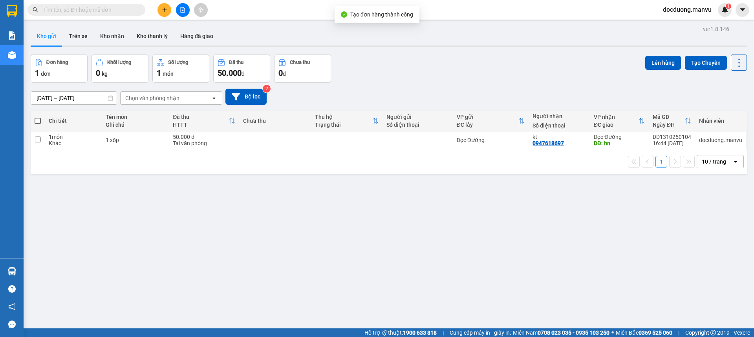
click at [453, 141] on td "Dọc Đường" at bounding box center [491, 141] width 76 height 18
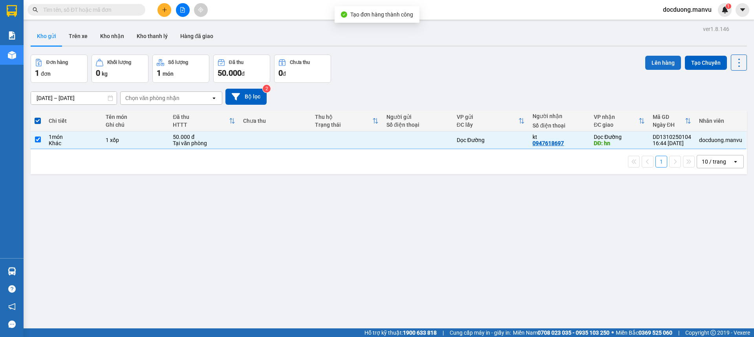
click at [649, 60] on button "Lên hàng" at bounding box center [663, 63] width 36 height 14
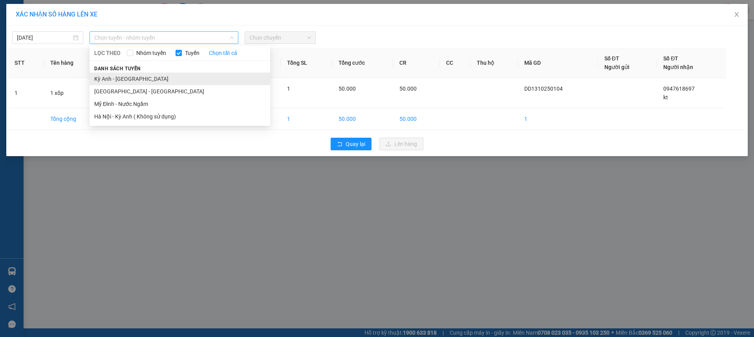
drag, startPoint x: 183, startPoint y: 39, endPoint x: 145, endPoint y: 76, distance: 53.3
click at [183, 38] on span "Chọn tuyến - nhóm tuyến" at bounding box center [163, 38] width 139 height 12
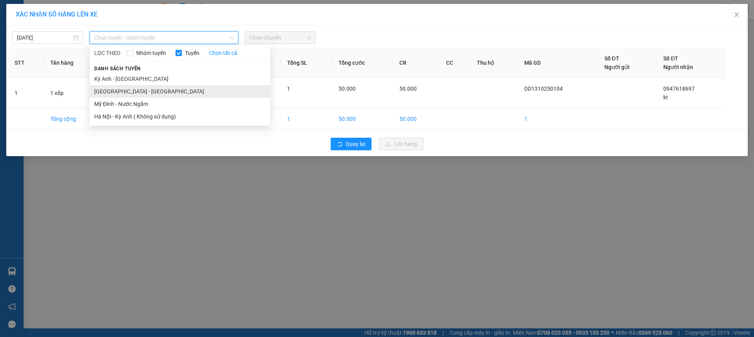
drag, startPoint x: 132, startPoint y: 89, endPoint x: 188, endPoint y: 64, distance: 61.6
click at [132, 89] on li "[GEOGRAPHIC_DATA] - [GEOGRAPHIC_DATA]" at bounding box center [180, 91] width 181 height 13
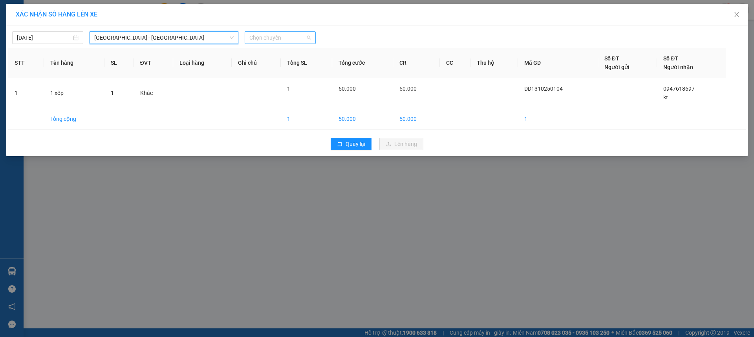
click at [280, 37] on span "Chọn chuyến" at bounding box center [280, 38] width 62 height 12
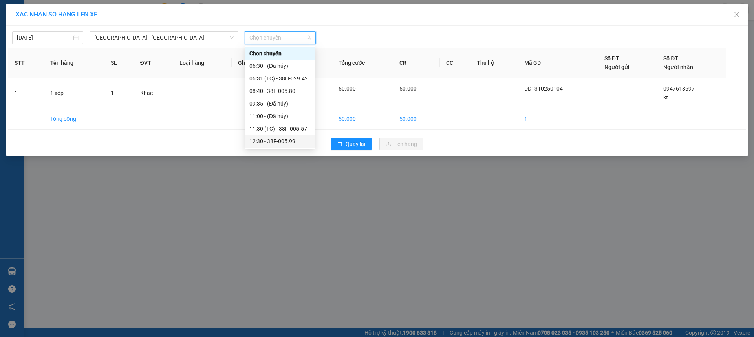
drag, startPoint x: 296, startPoint y: 137, endPoint x: 300, endPoint y: 136, distance: 4.6
click at [296, 138] on div "12:30 - 38F-005.99" at bounding box center [279, 141] width 61 height 9
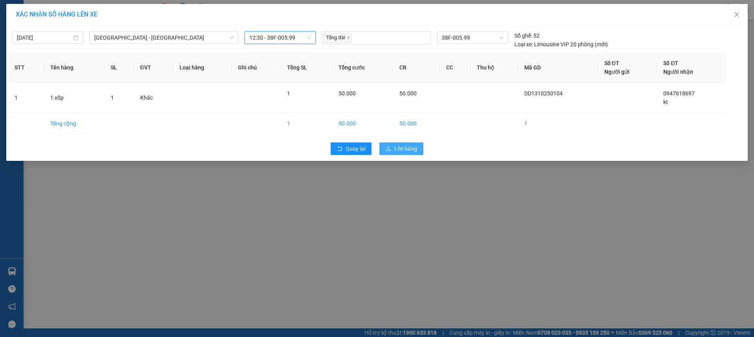
click at [386, 146] on icon "upload" at bounding box center [388, 148] width 5 height 5
